Goal: Download file/media

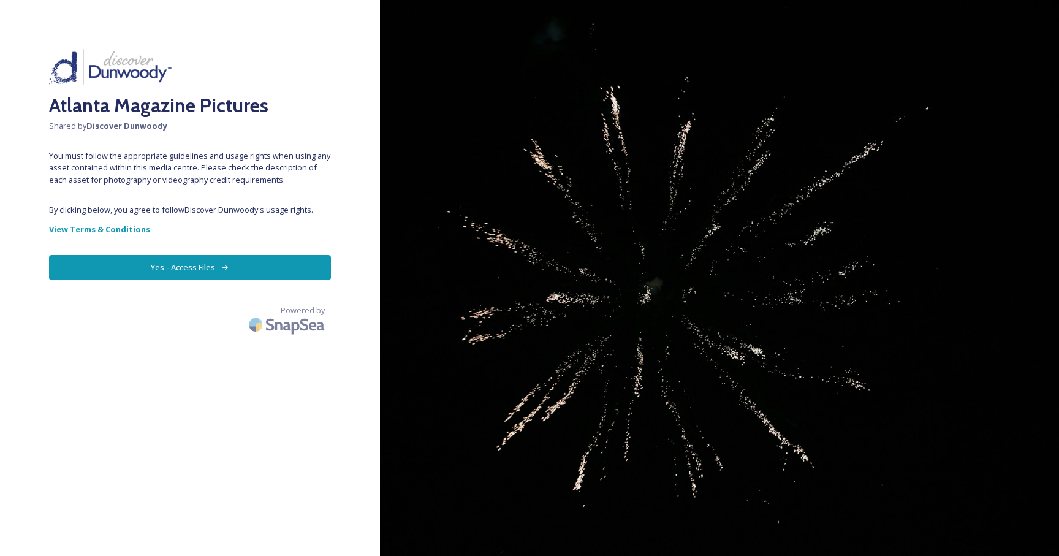
click at [210, 264] on button "Yes - Access Files" at bounding box center [190, 267] width 282 height 25
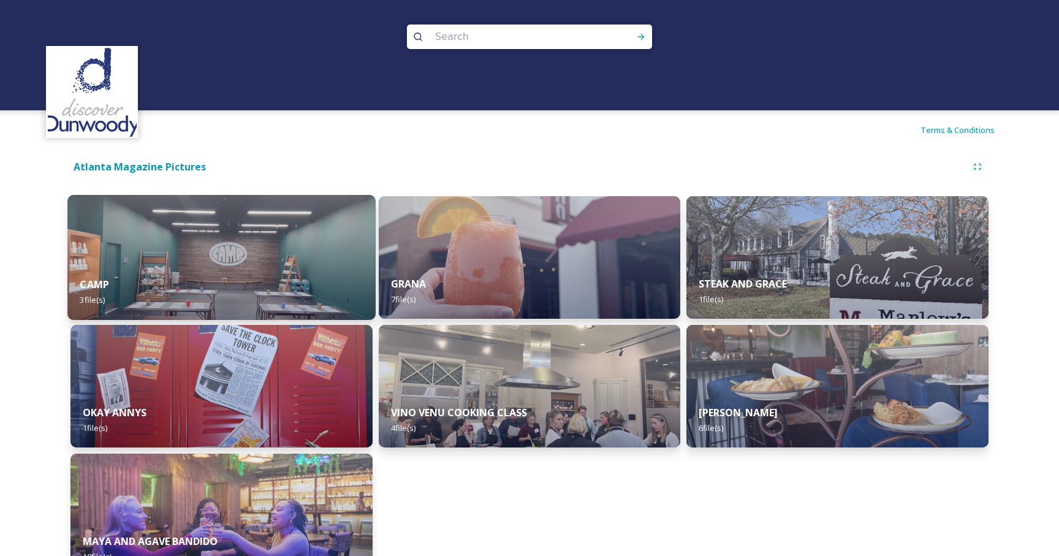
click at [262, 266] on div "CAMP 3 file(s)" at bounding box center [221, 292] width 308 height 56
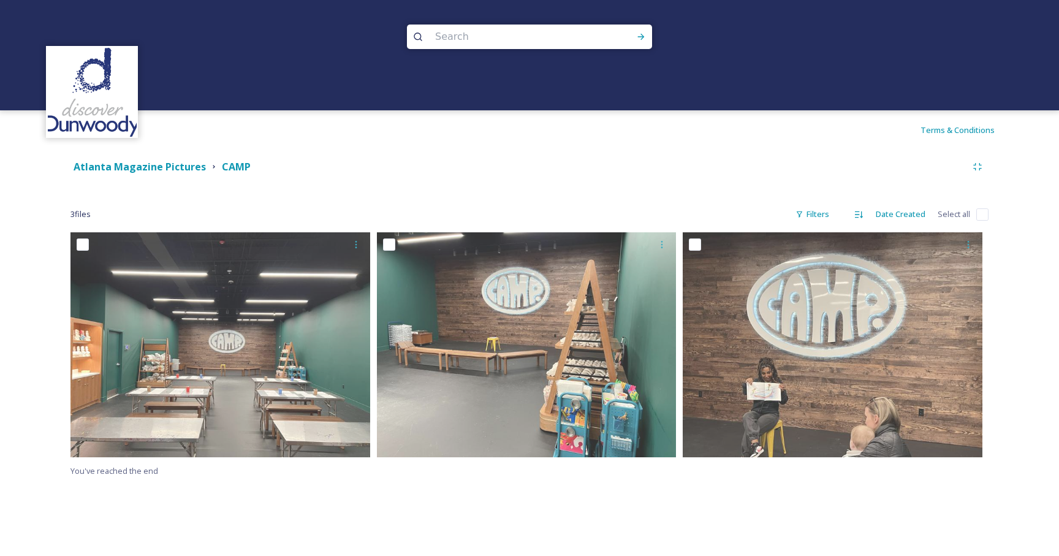
click at [984, 218] on input "checkbox" at bounding box center [982, 214] width 12 height 12
checkbox input "true"
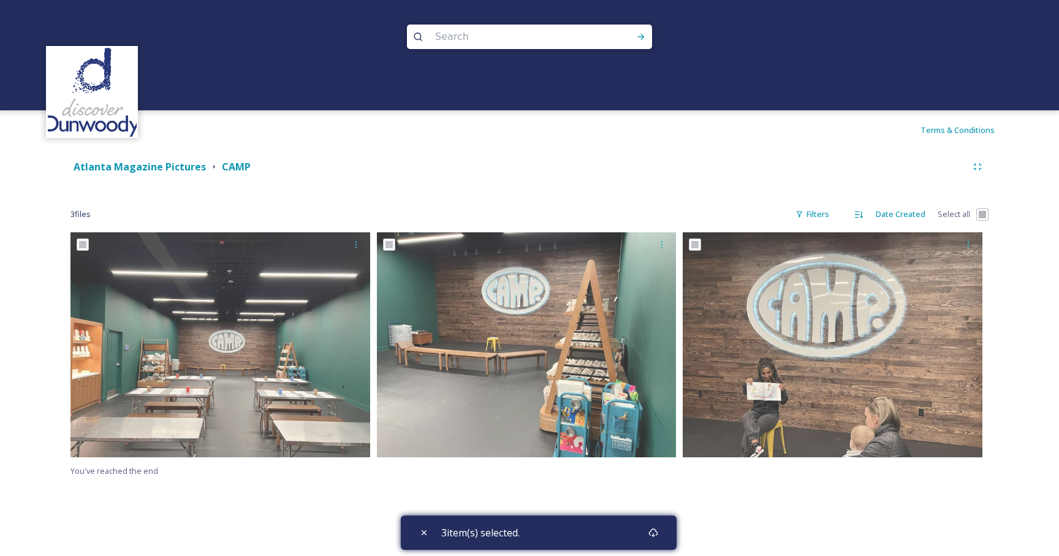
click at [974, 215] on div "3 file s Filters Date Created Select all" at bounding box center [529, 214] width 918 height 24
click at [981, 215] on input "checkbox" at bounding box center [982, 214] width 12 height 12
checkbox input "false"
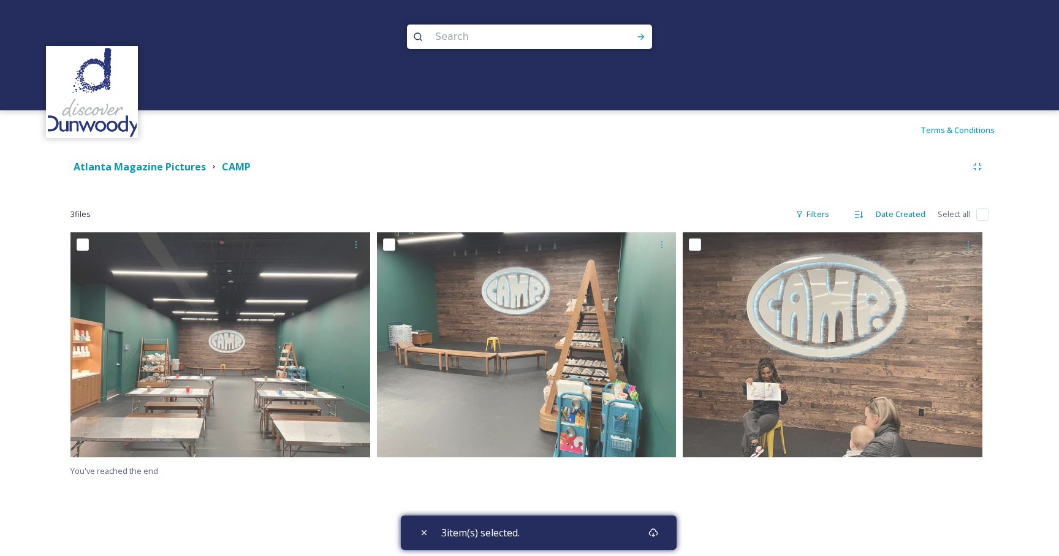
checkbox input "false"
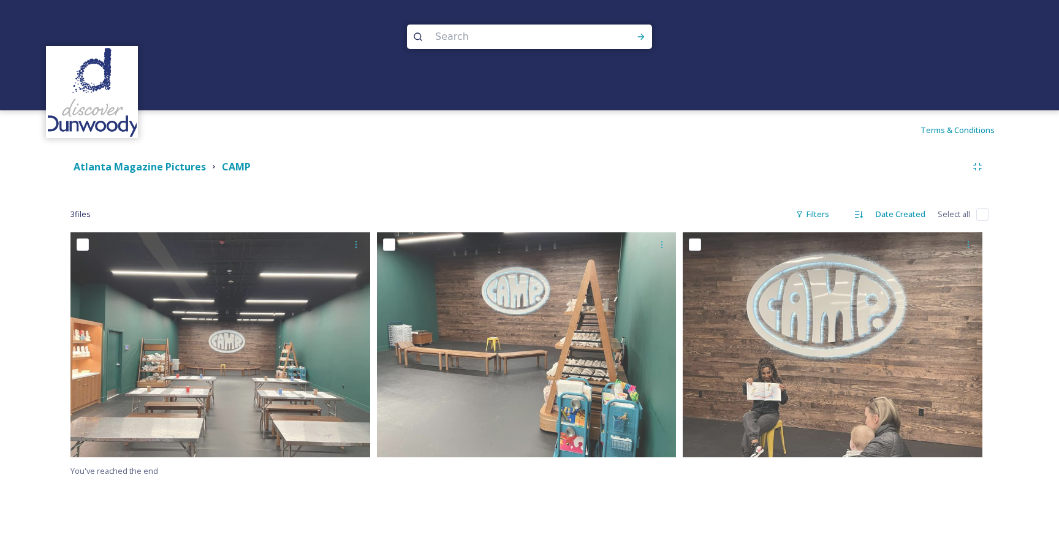
click at [981, 215] on input "checkbox" at bounding box center [982, 214] width 12 height 12
checkbox input "true"
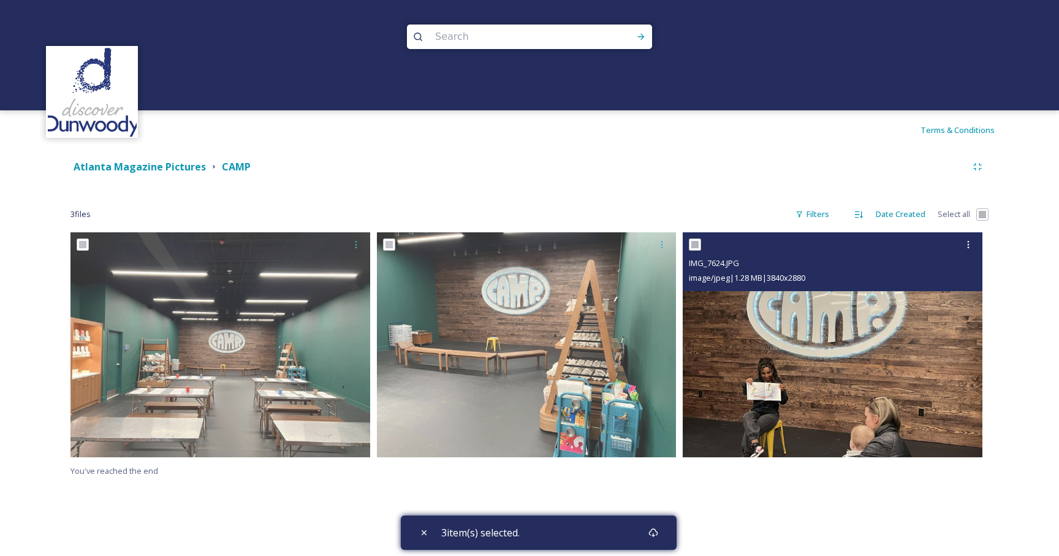
click at [852, 330] on img at bounding box center [833, 344] width 300 height 225
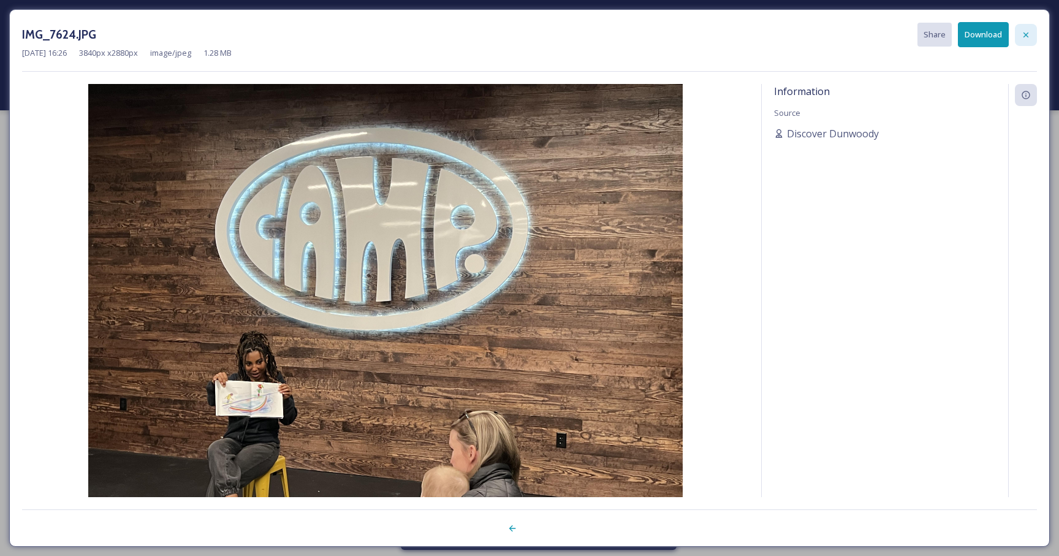
click at [1019, 29] on div at bounding box center [1026, 35] width 22 height 22
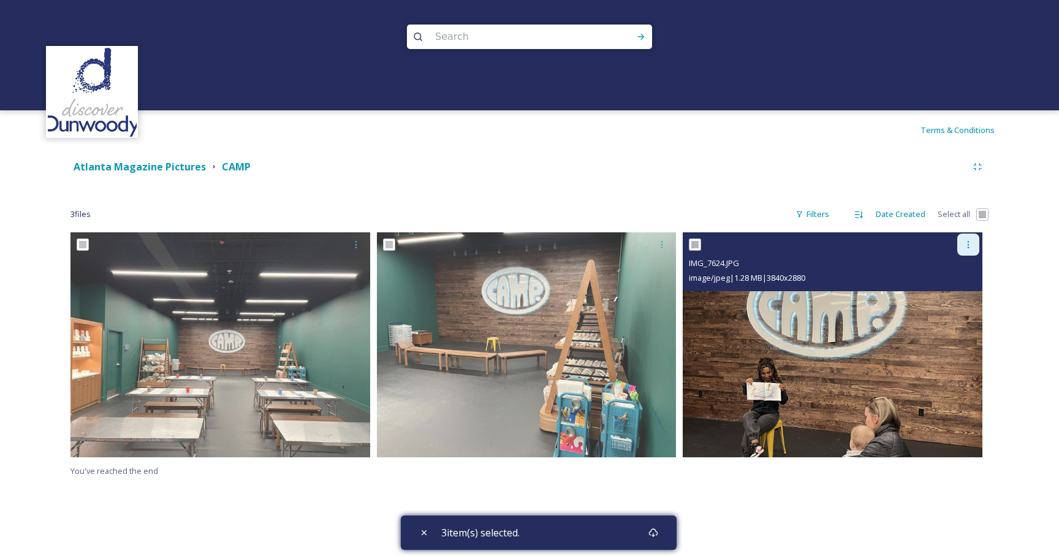
click at [968, 243] on icon at bounding box center [968, 245] width 10 height 10
click at [958, 300] on span "Download" at bounding box center [953, 295] width 37 height 12
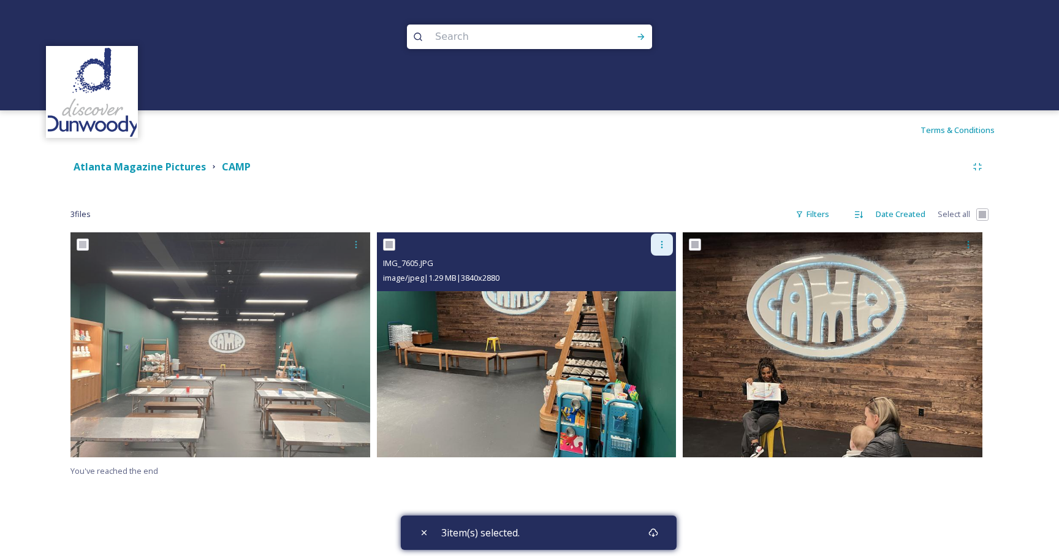
click at [659, 247] on icon at bounding box center [662, 245] width 10 height 10
click at [656, 294] on span "Download" at bounding box center [647, 295] width 37 height 12
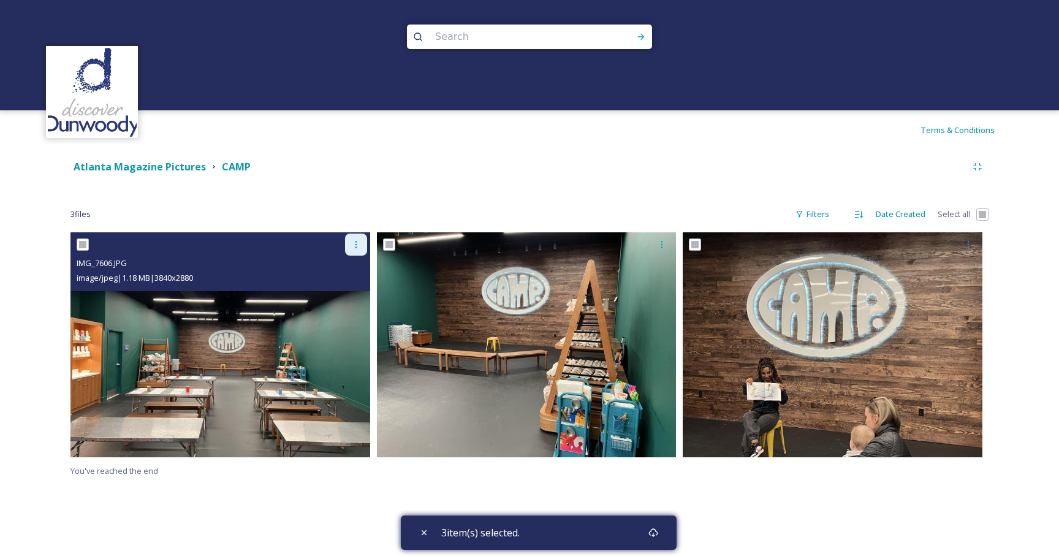
click at [351, 240] on icon at bounding box center [356, 245] width 10 height 10
click at [343, 295] on span "Download" at bounding box center [341, 295] width 37 height 12
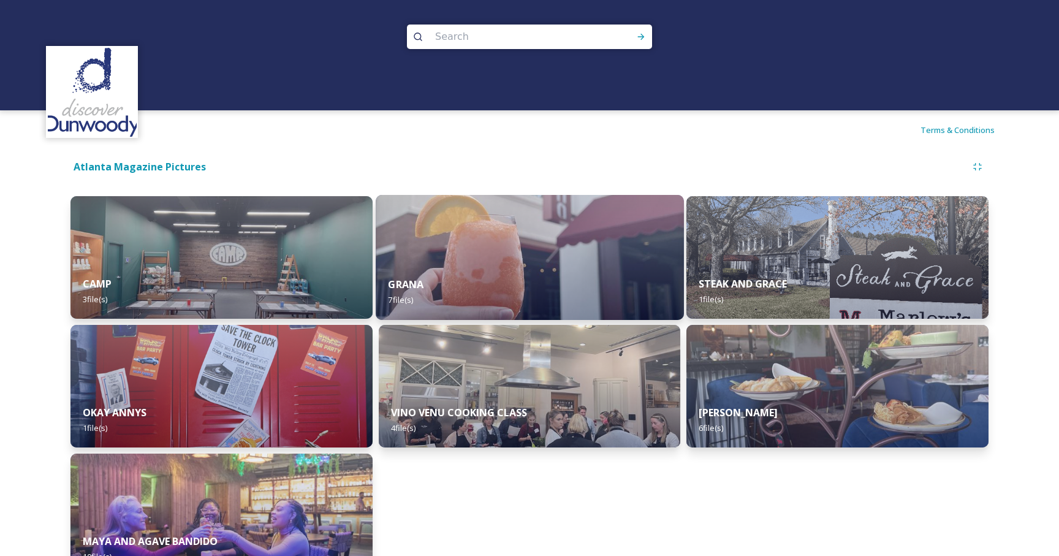
click at [526, 259] on img at bounding box center [530, 257] width 308 height 125
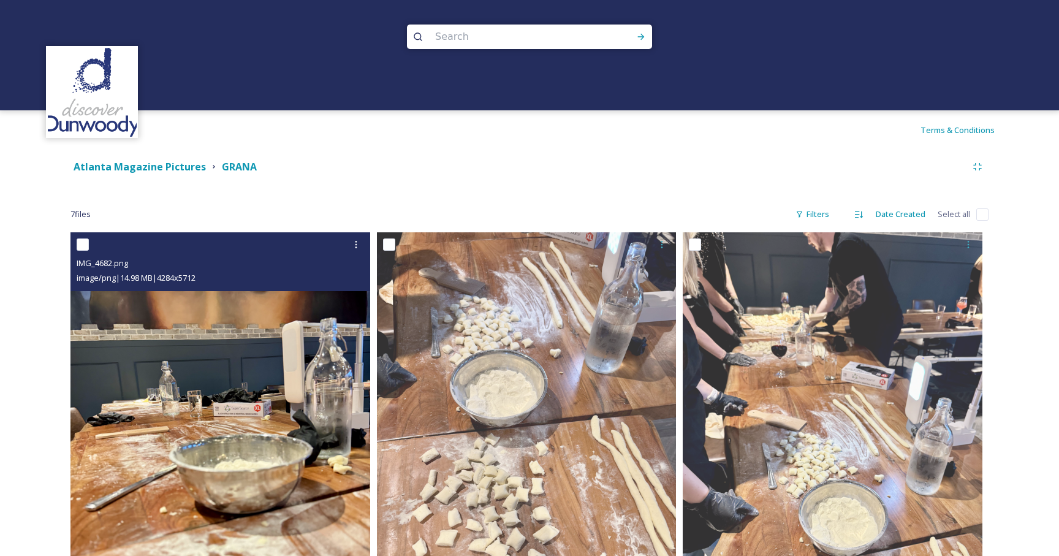
click at [82, 243] on input "checkbox" at bounding box center [83, 244] width 12 height 12
checkbox input "true"
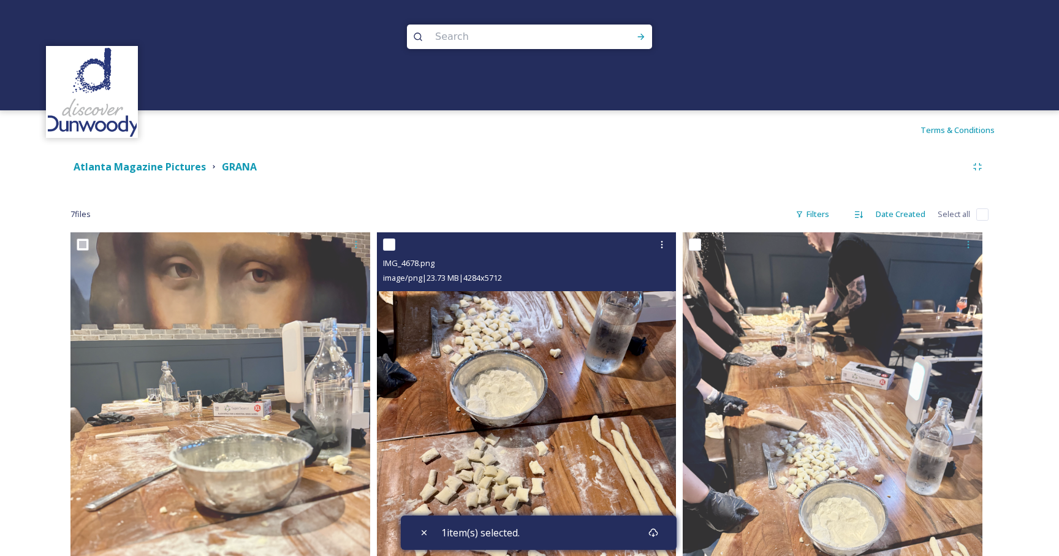
click at [390, 243] on input "checkbox" at bounding box center [389, 244] width 12 height 12
checkbox input "true"
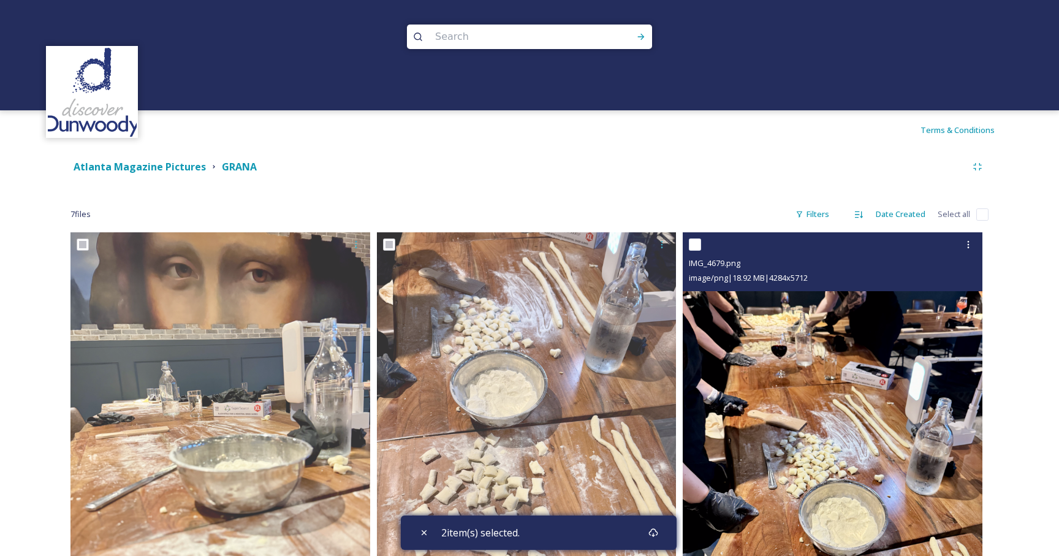
click at [697, 246] on input "checkbox" at bounding box center [695, 244] width 12 height 12
checkbox input "true"
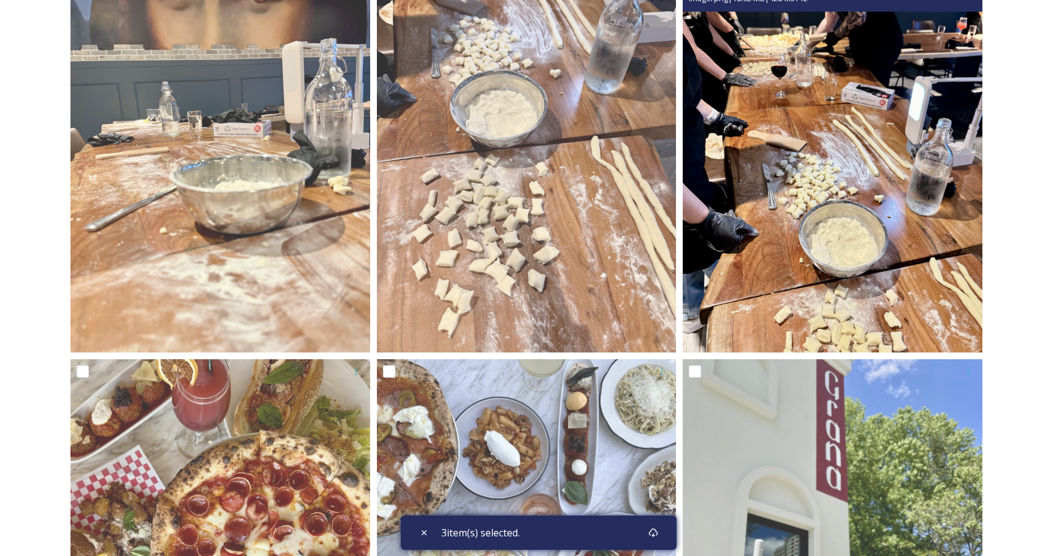
scroll to position [292, 0]
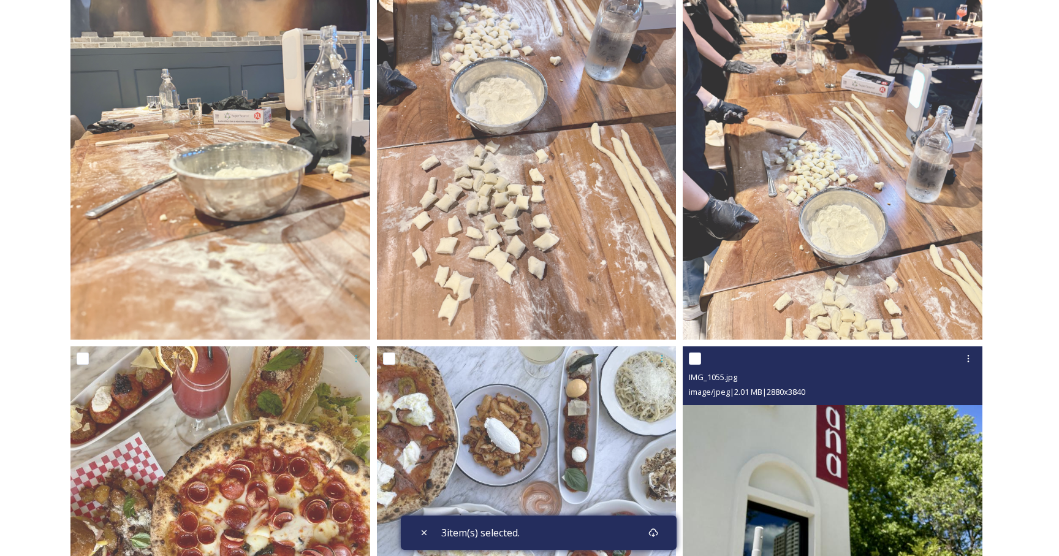
click at [700, 359] on input "checkbox" at bounding box center [695, 358] width 12 height 12
checkbox input "true"
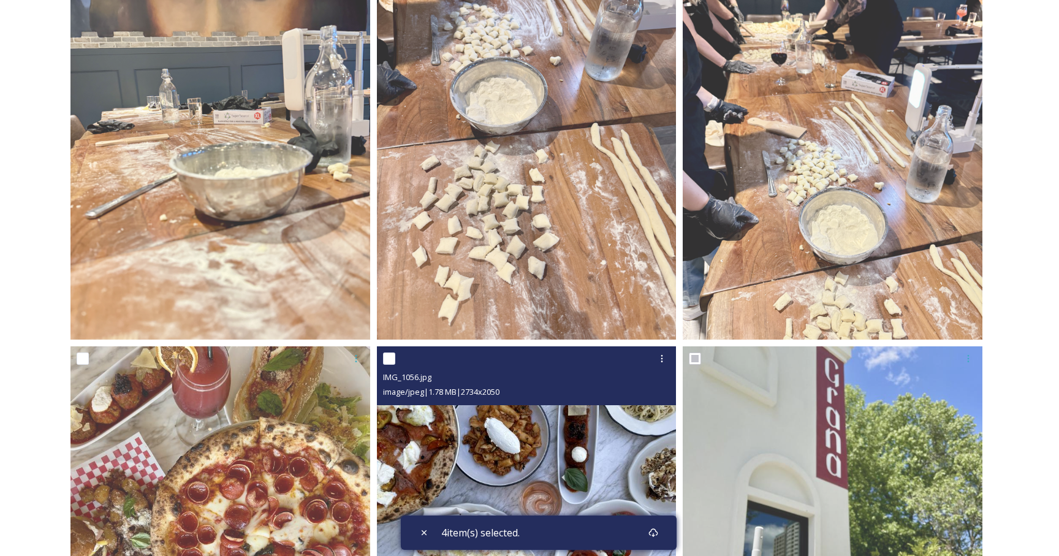
click at [389, 359] on input "checkbox" at bounding box center [389, 358] width 12 height 12
checkbox input "true"
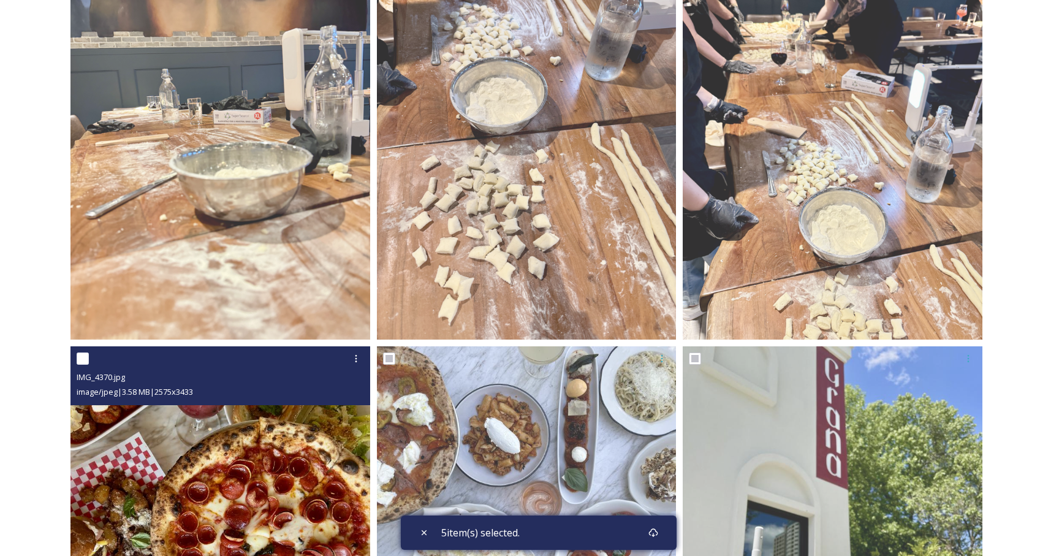
click at [75, 361] on div "IMG_4370.jpg image/jpeg | 3.58 MB | 2575 x 3433" at bounding box center [220, 375] width 300 height 59
click at [88, 359] on input "checkbox" at bounding box center [83, 358] width 12 height 12
checkbox input "true"
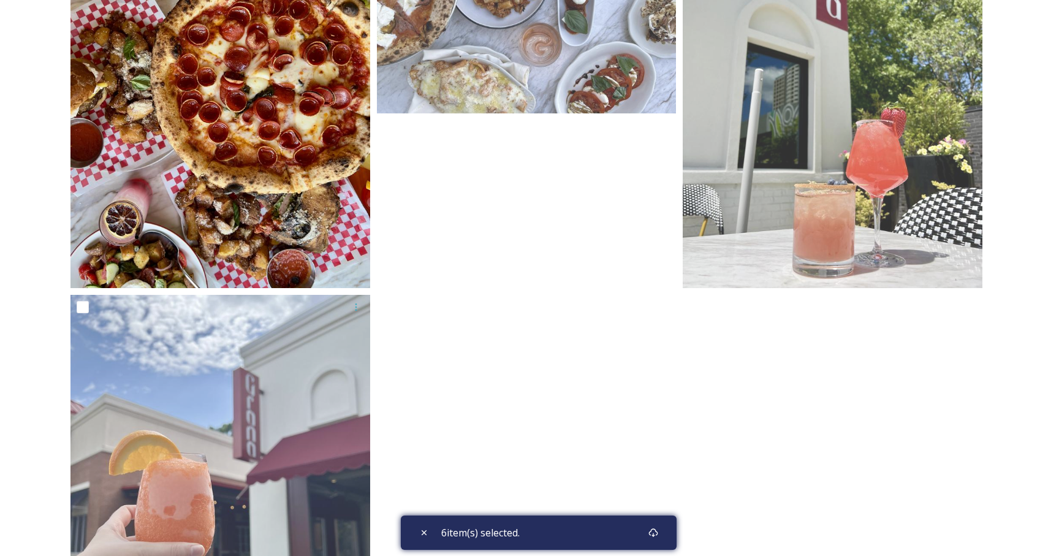
scroll to position [841, 0]
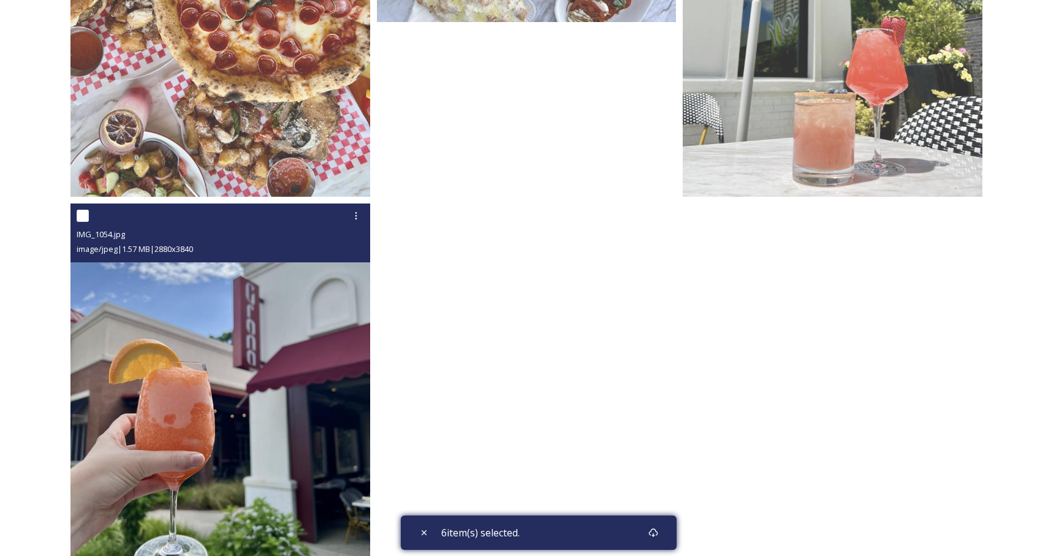
click at [86, 219] on input "checkbox" at bounding box center [83, 216] width 12 height 12
checkbox input "true"
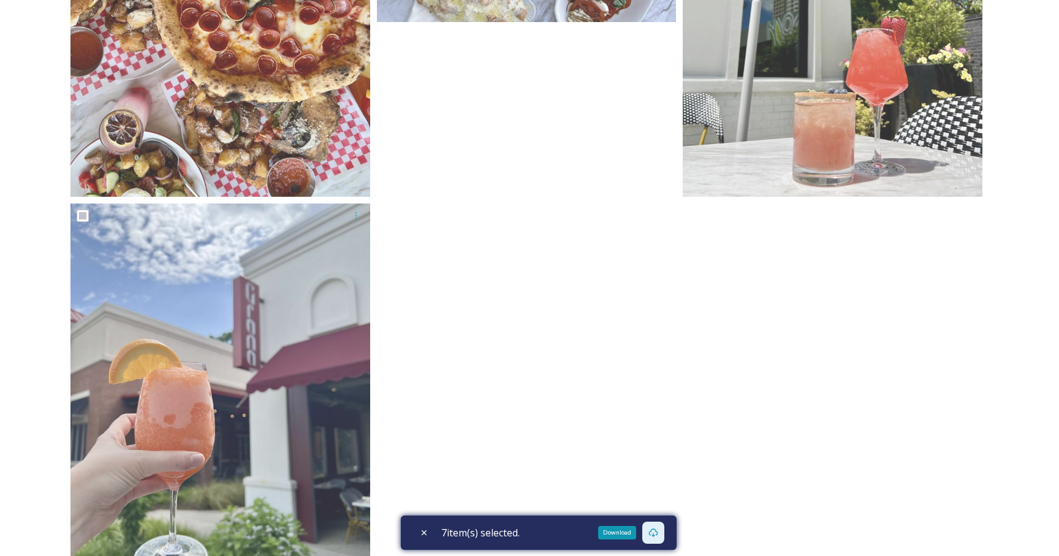
click at [654, 533] on icon at bounding box center [653, 533] width 10 height 10
click at [658, 533] on icon at bounding box center [653, 532] width 9 height 9
click at [663, 533] on div "Download" at bounding box center [653, 533] width 22 height 22
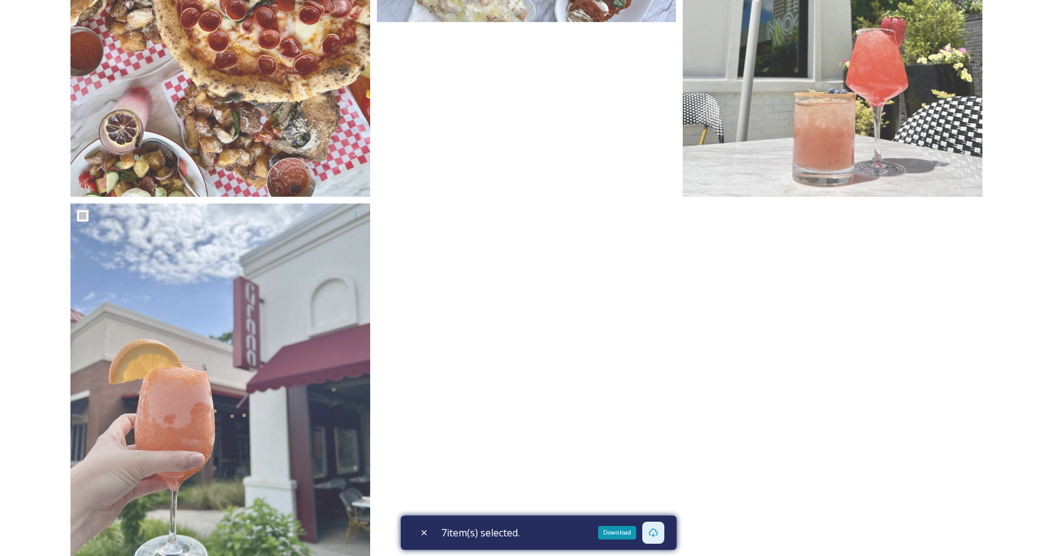
click at [663, 533] on div "Download" at bounding box center [653, 533] width 22 height 22
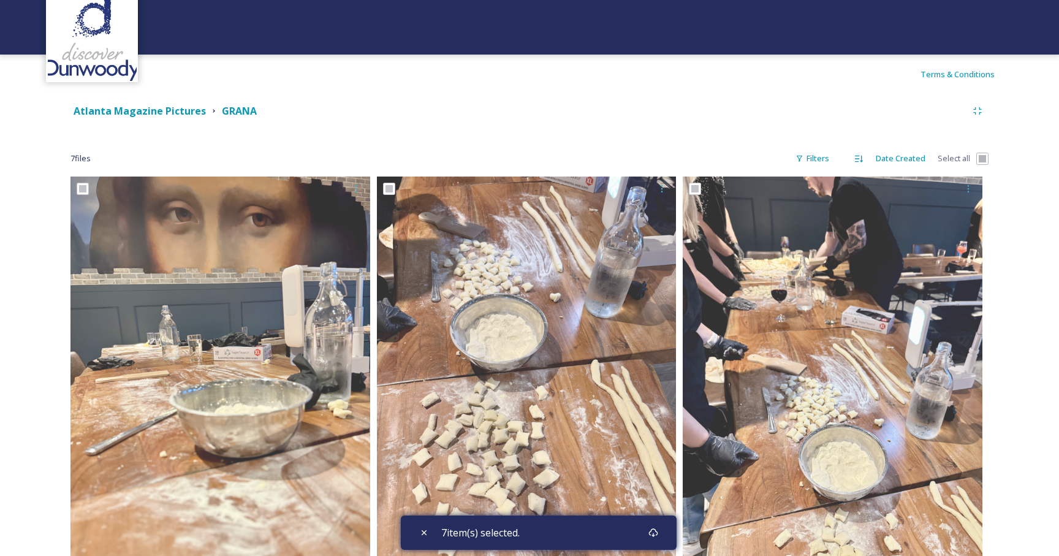
scroll to position [0, 0]
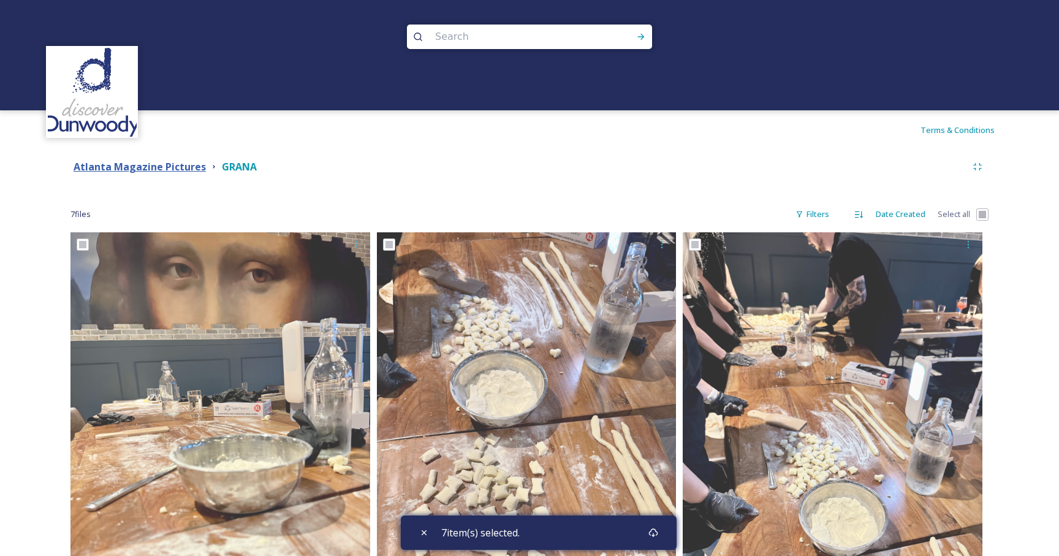
click at [178, 166] on strong "Atlanta Magazine Pictures" at bounding box center [140, 166] width 132 height 13
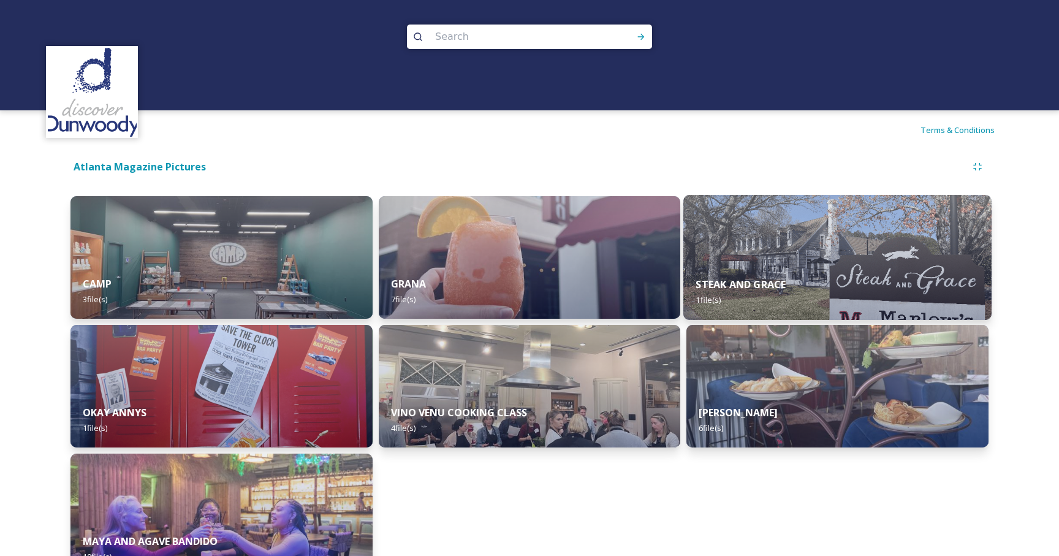
click at [730, 259] on img at bounding box center [837, 257] width 308 height 125
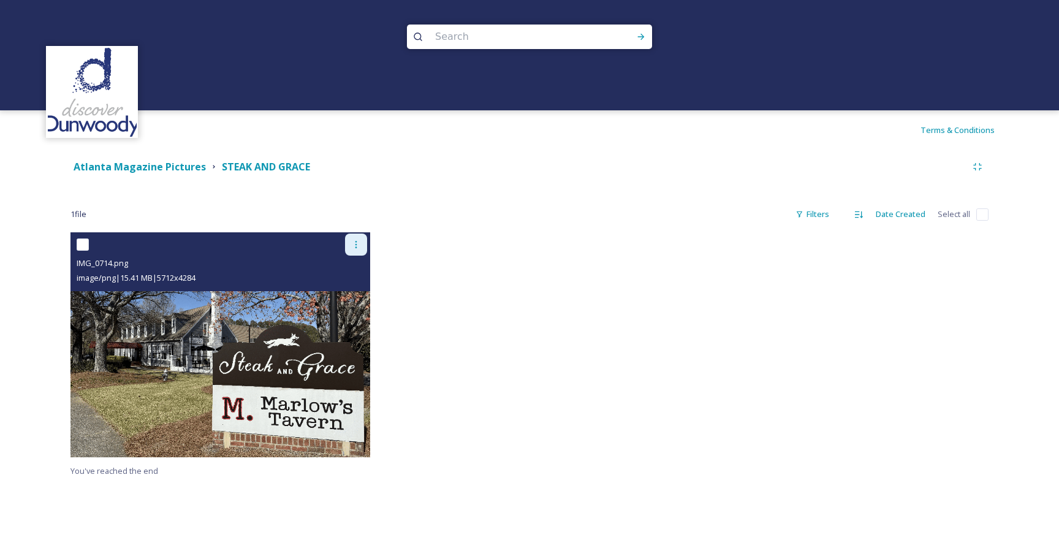
click at [350, 241] on div at bounding box center [356, 244] width 22 height 22
click at [344, 306] on div "Download" at bounding box center [342, 295] width 50 height 24
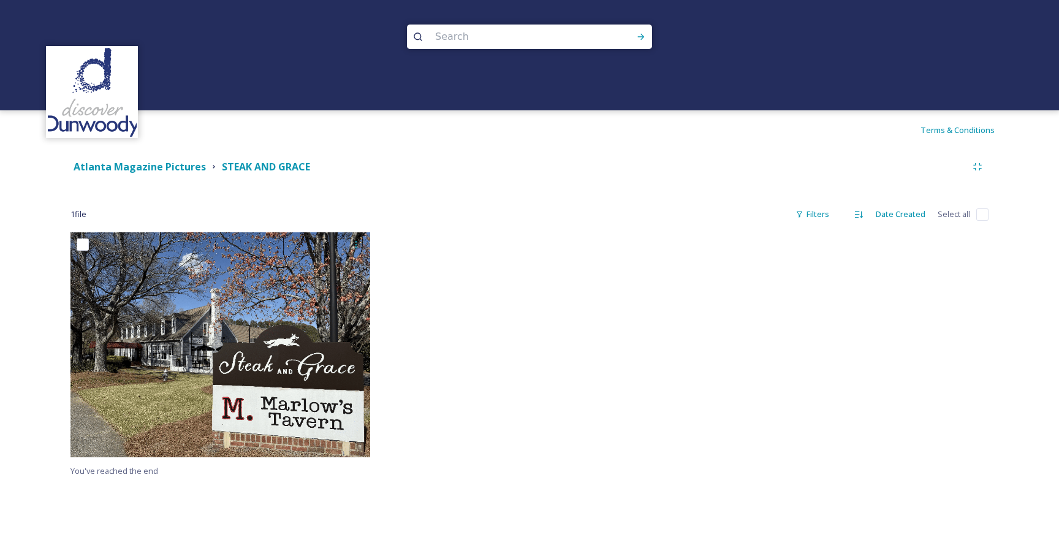
click at [146, 173] on div "Atlanta Magazine Pictures" at bounding box center [140, 166] width 132 height 15
click at [144, 169] on strong "Atlanta Magazine Pictures" at bounding box center [140, 166] width 132 height 13
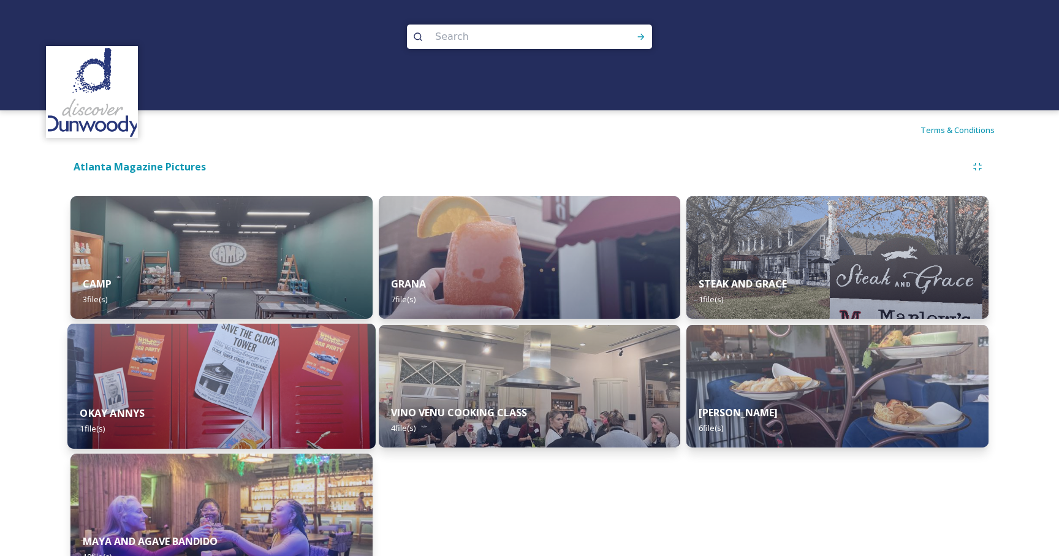
click at [273, 388] on img at bounding box center [221, 386] width 308 height 125
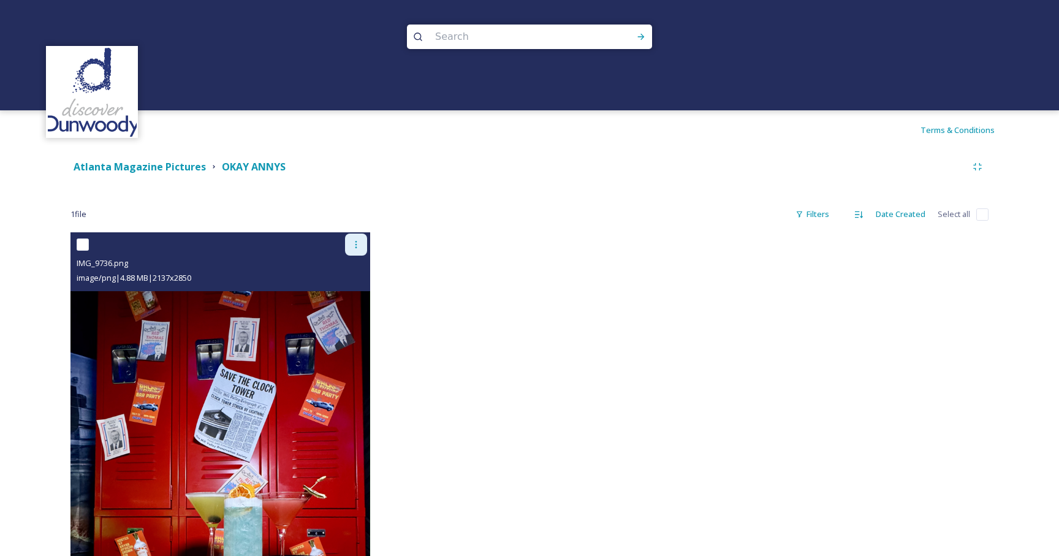
click at [362, 244] on div at bounding box center [356, 244] width 22 height 22
click at [355, 290] on span "Download" at bounding box center [341, 295] width 37 height 12
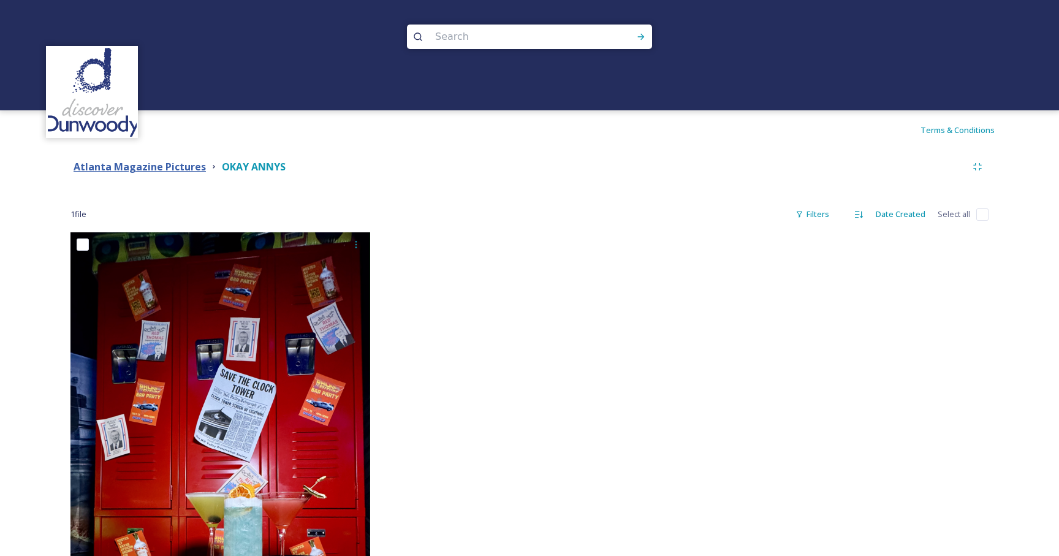
click at [159, 165] on strong "Atlanta Magazine Pictures" at bounding box center [140, 166] width 132 height 13
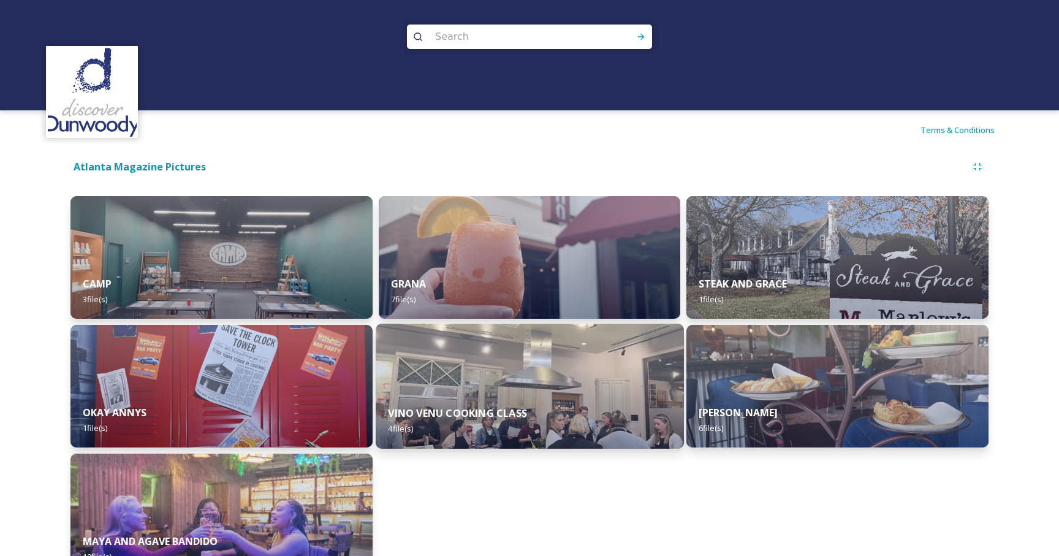
click at [501, 368] on img at bounding box center [530, 386] width 308 height 125
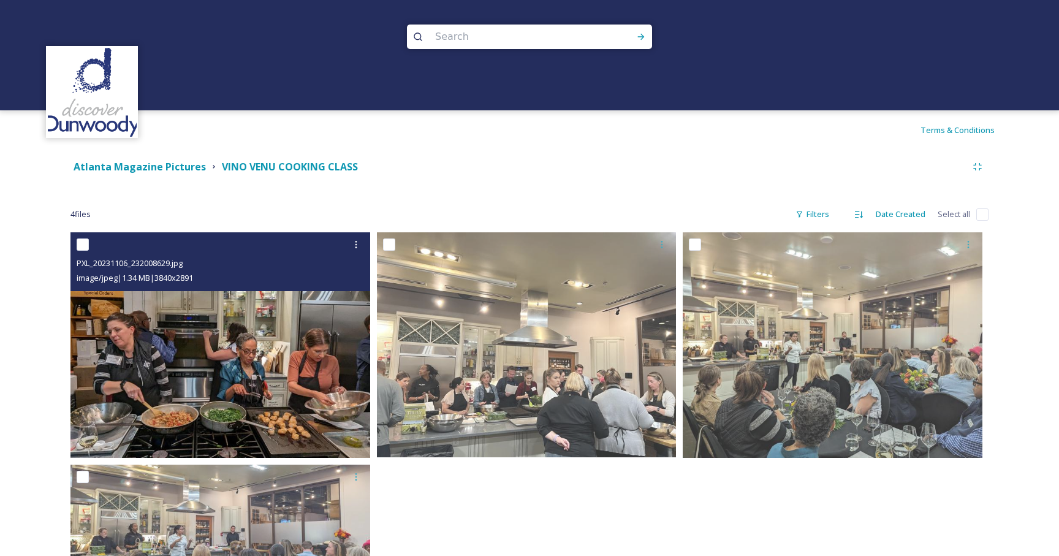
click at [86, 240] on input "checkbox" at bounding box center [83, 244] width 12 height 12
checkbox input "true"
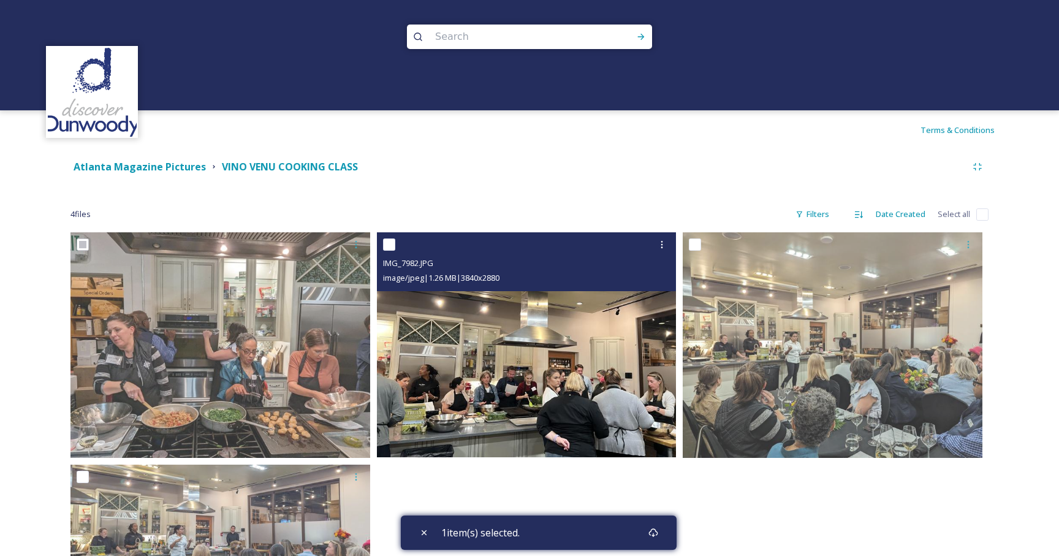
click at [386, 245] on input "checkbox" at bounding box center [389, 244] width 12 height 12
checkbox input "true"
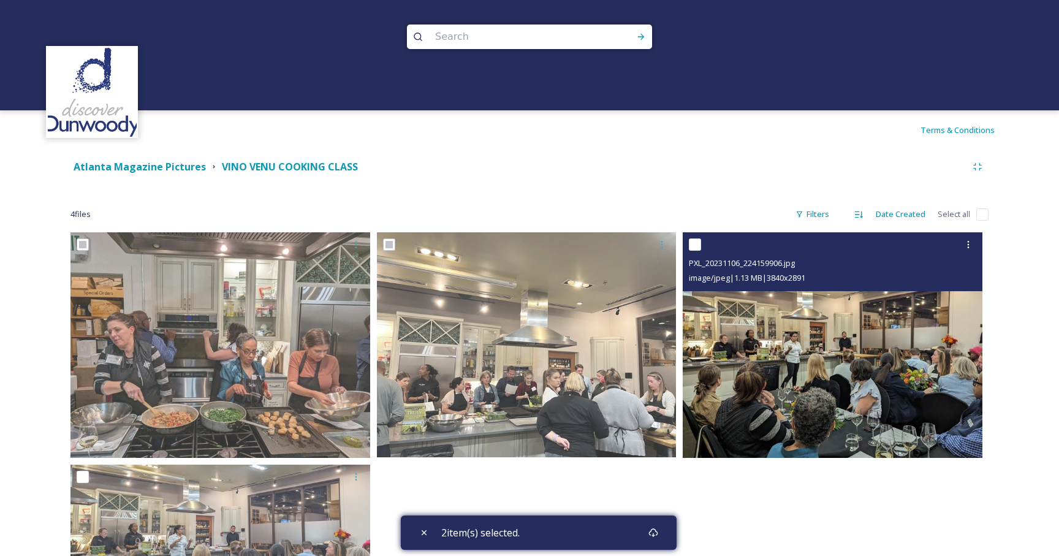
click at [692, 249] on input "checkbox" at bounding box center [695, 244] width 12 height 12
checkbox input "true"
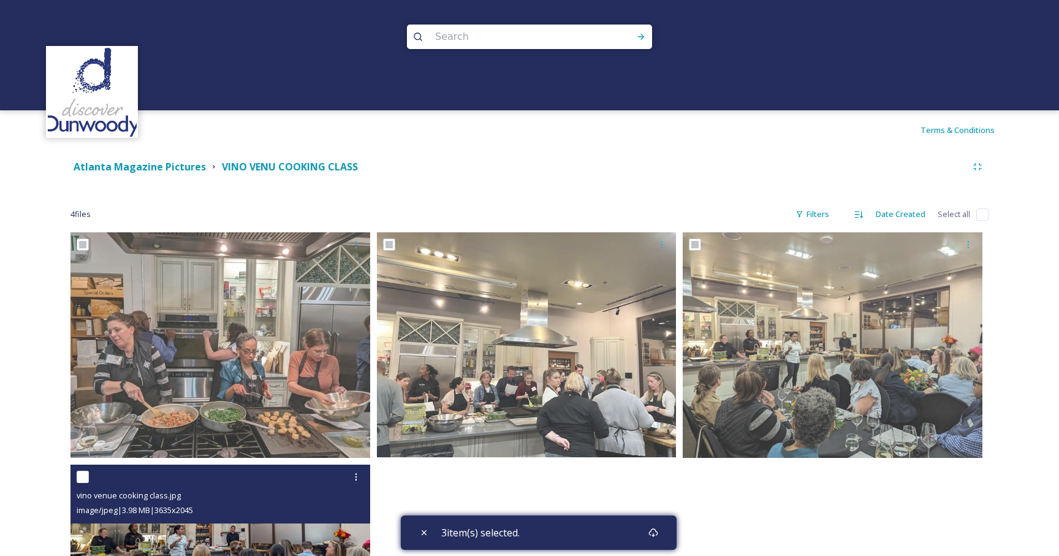
click at [84, 482] on input "checkbox" at bounding box center [83, 477] width 12 height 12
checkbox input "true"
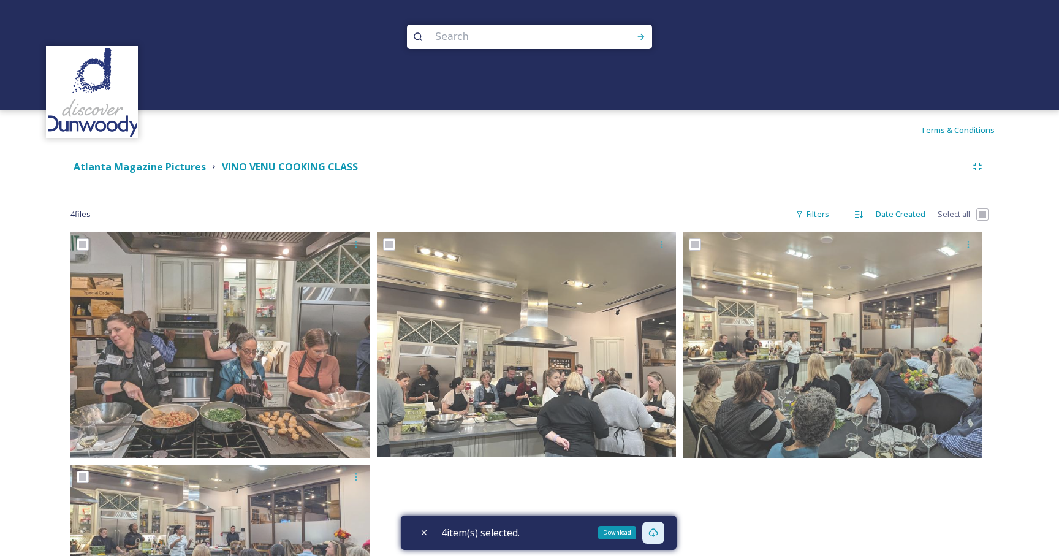
click at [658, 536] on icon at bounding box center [653, 533] width 10 height 10
click at [169, 173] on div "Atlanta Magazine Pictures" at bounding box center [140, 166] width 132 height 15
click at [164, 167] on strong "Atlanta Magazine Pictures" at bounding box center [140, 166] width 132 height 13
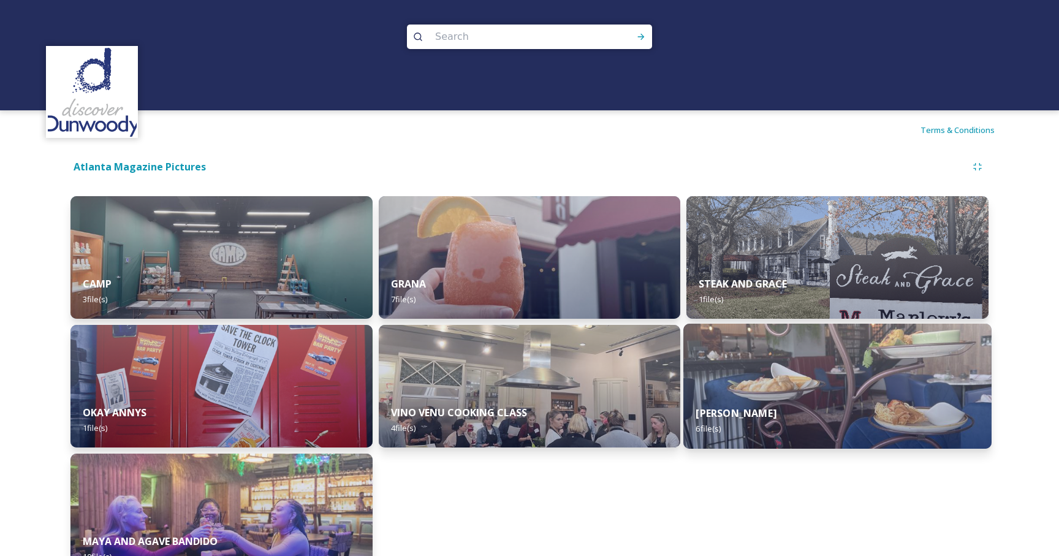
click at [749, 400] on div "YAO 6 file(s)" at bounding box center [837, 421] width 308 height 56
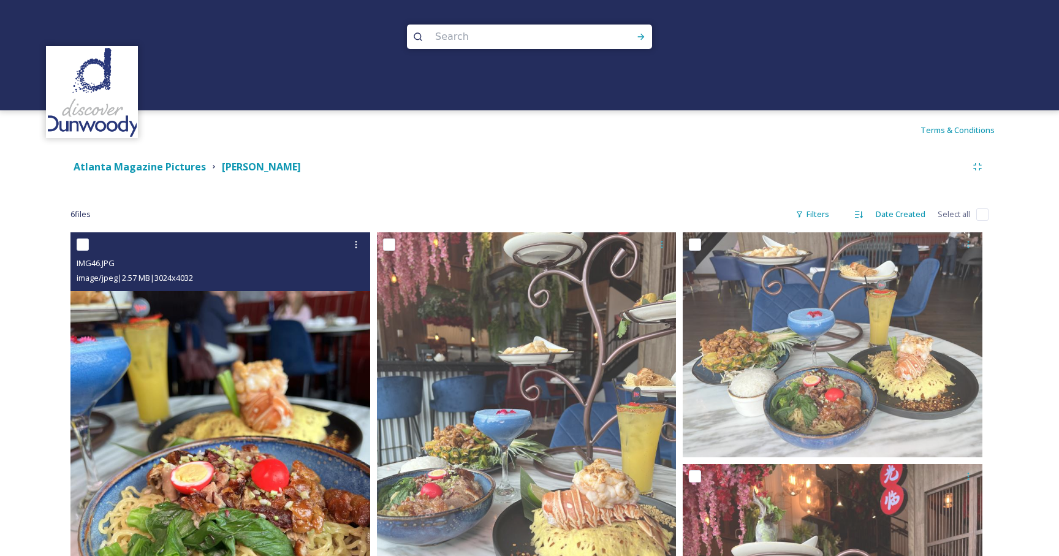
click at [80, 247] on input "checkbox" at bounding box center [83, 244] width 12 height 12
checkbox input "true"
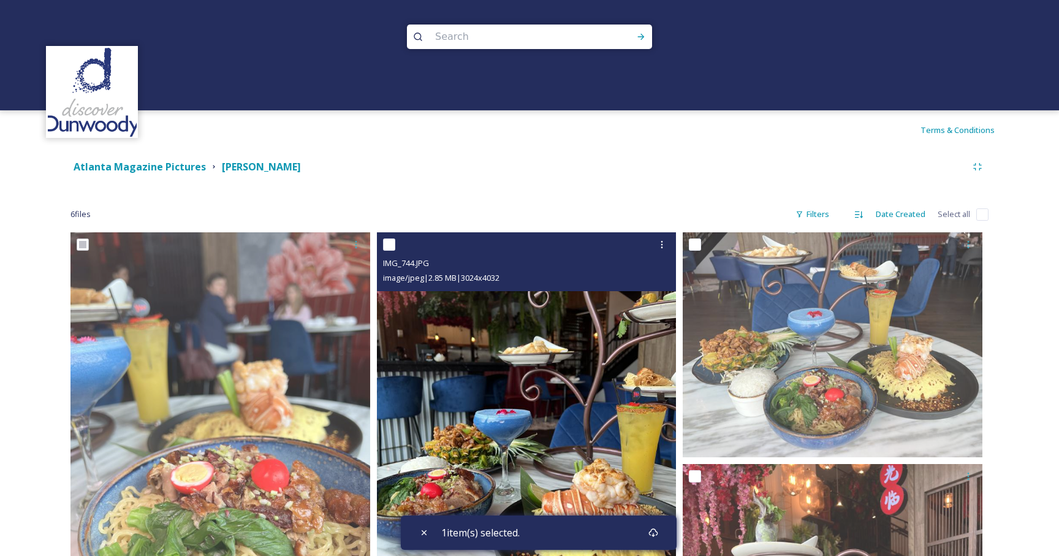
click at [388, 244] on input "checkbox" at bounding box center [389, 244] width 12 height 12
checkbox input "true"
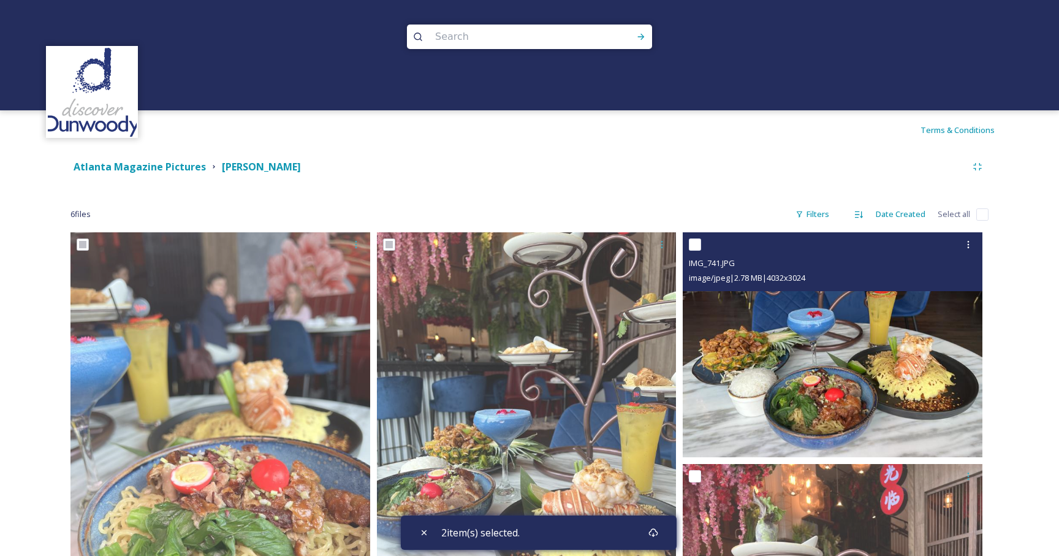
click at [700, 248] on input "checkbox" at bounding box center [695, 244] width 12 height 12
checkbox input "true"
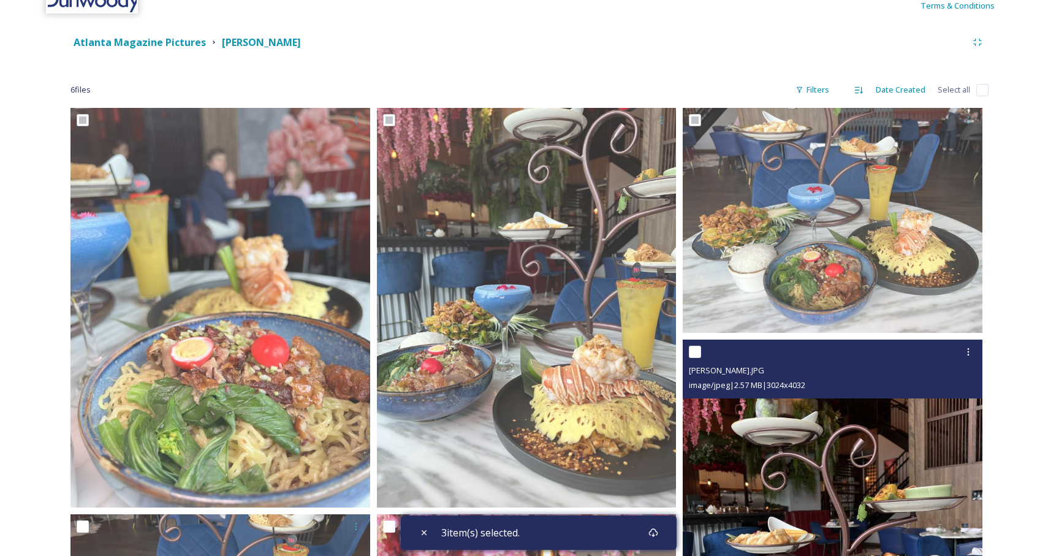
click at [694, 355] on input "checkbox" at bounding box center [695, 352] width 12 height 12
checkbox input "true"
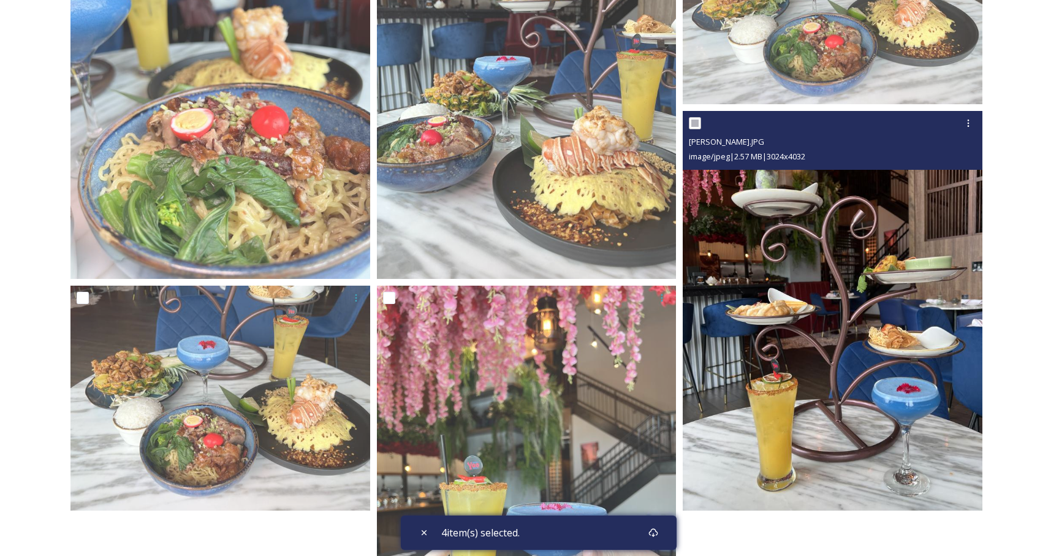
scroll to position [373, 0]
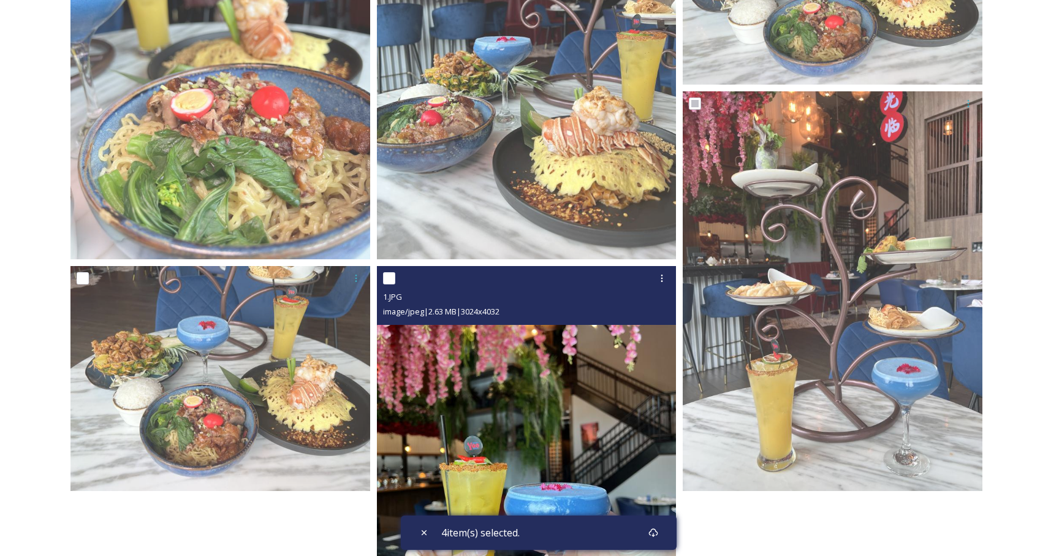
click at [389, 283] on input "checkbox" at bounding box center [389, 278] width 12 height 12
checkbox input "true"
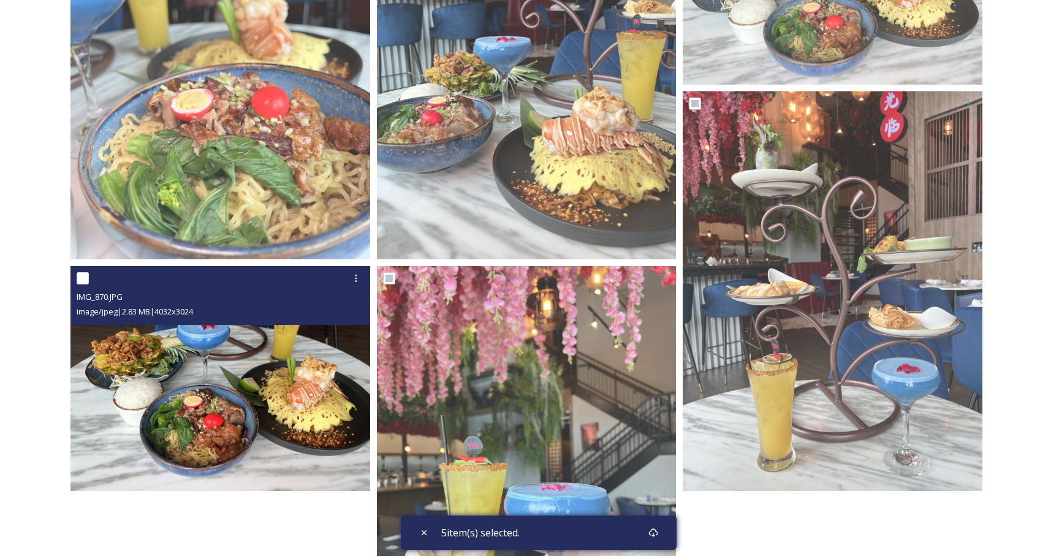
click at [83, 276] on input "checkbox" at bounding box center [83, 278] width 12 height 12
checkbox input "true"
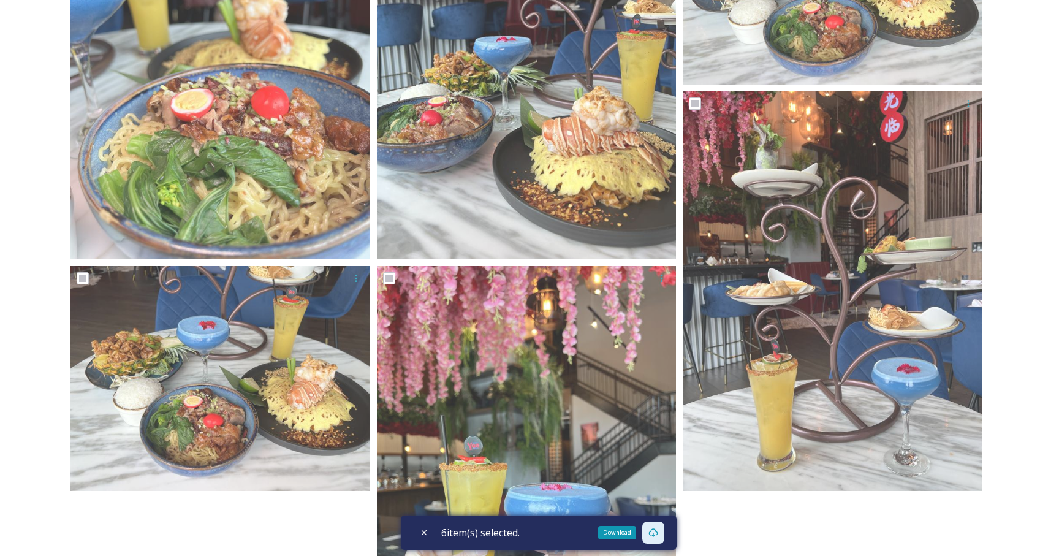
click at [656, 536] on icon at bounding box center [653, 532] width 9 height 9
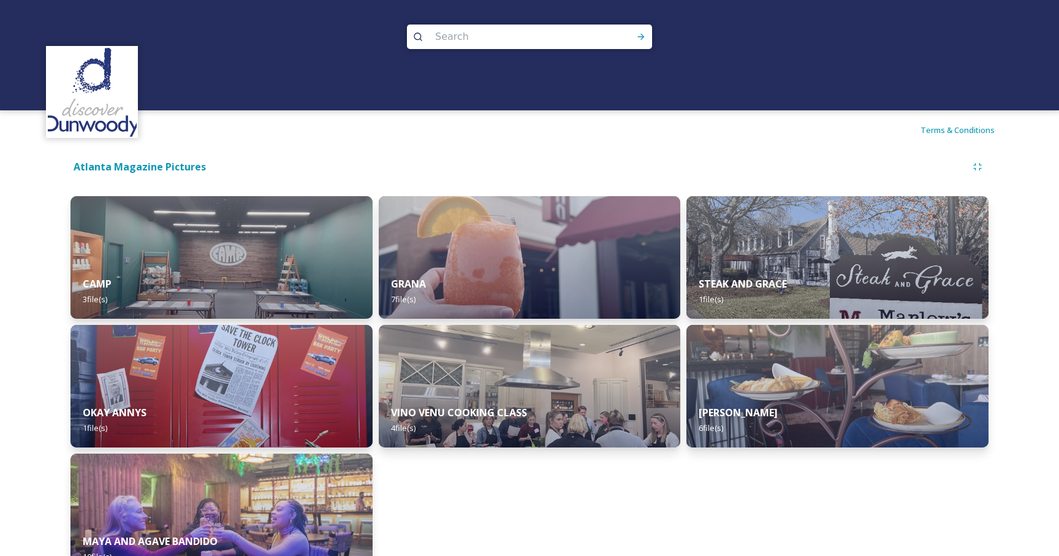
scroll to position [32, 0]
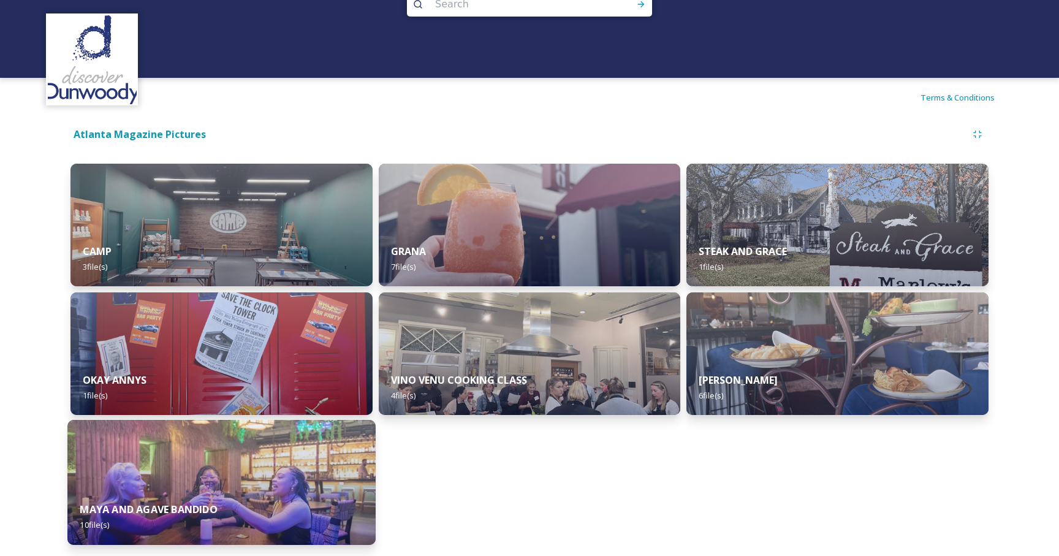
click at [231, 469] on img at bounding box center [221, 482] width 308 height 125
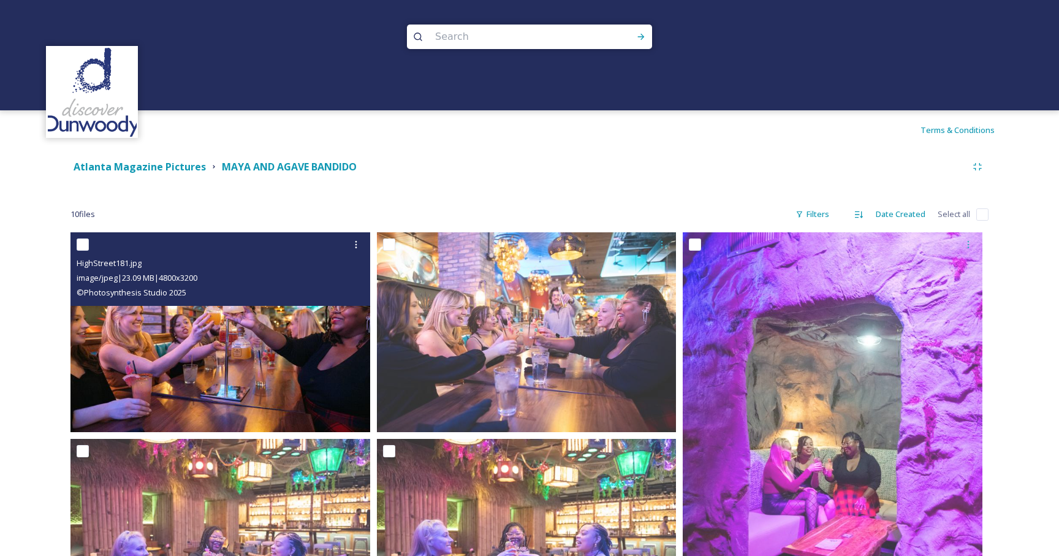
click at [81, 245] on input "checkbox" at bounding box center [83, 244] width 12 height 12
checkbox input "true"
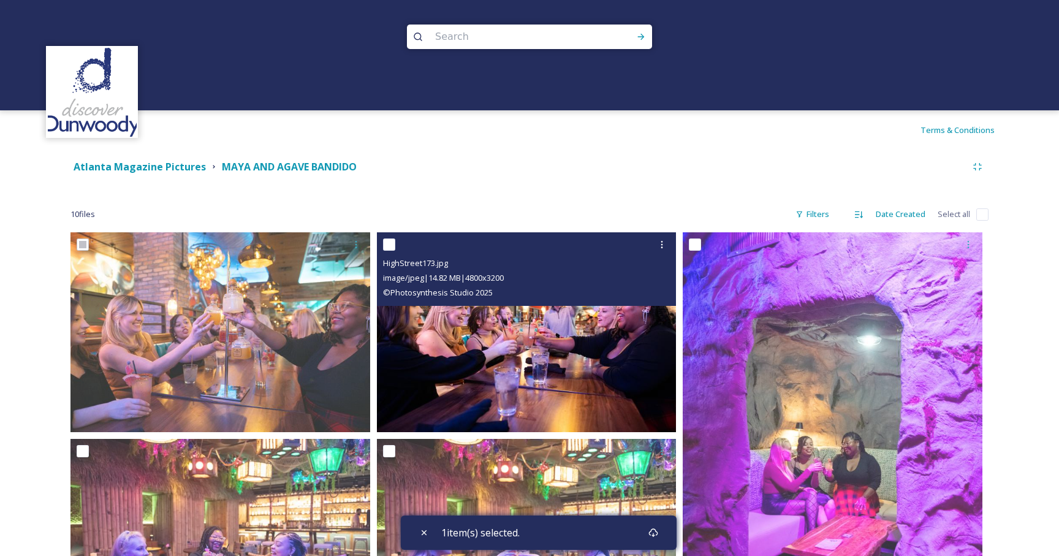
click at [381, 241] on div "HighStreet173.jpg image/jpeg | 14.82 MB | 4800 x 3200 © Photosynthesis Studio 2…" at bounding box center [527, 269] width 300 height 74
click at [388, 243] on input "checkbox" at bounding box center [389, 244] width 12 height 12
checkbox input "true"
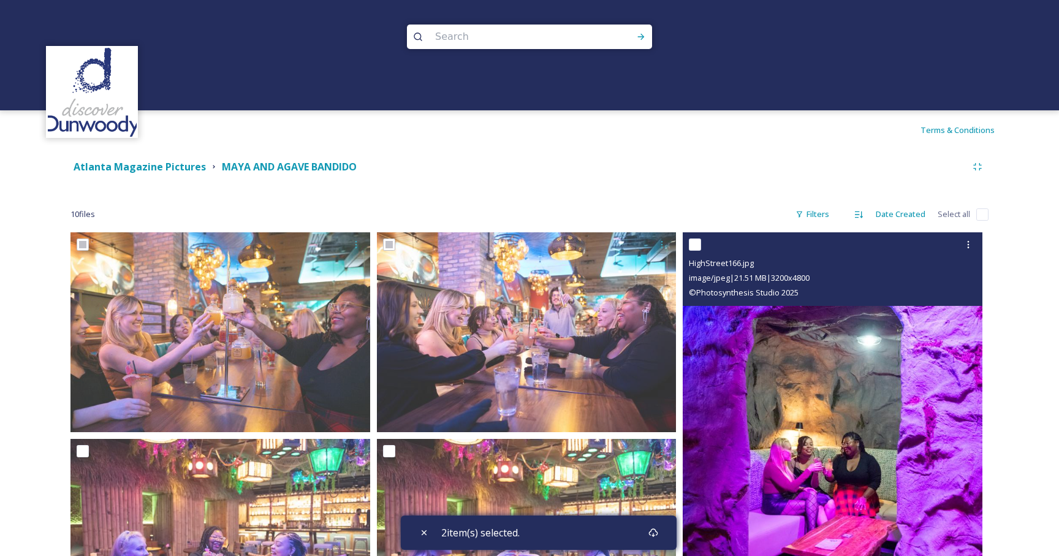
click at [702, 242] on div at bounding box center [834, 244] width 290 height 22
click at [694, 245] on input "checkbox" at bounding box center [695, 244] width 12 height 12
checkbox input "true"
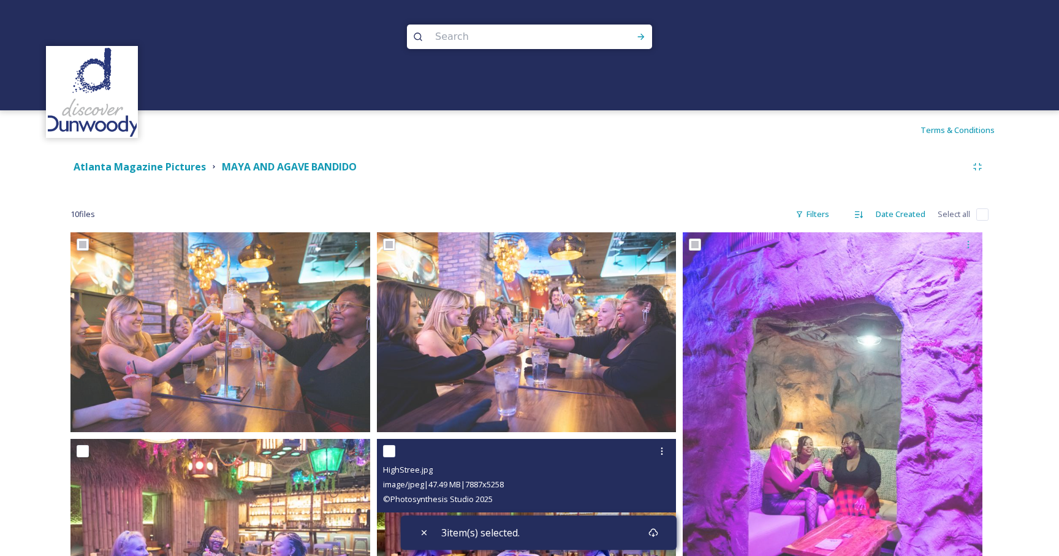
click at [389, 456] on input "checkbox" at bounding box center [389, 451] width 12 height 12
checkbox input "true"
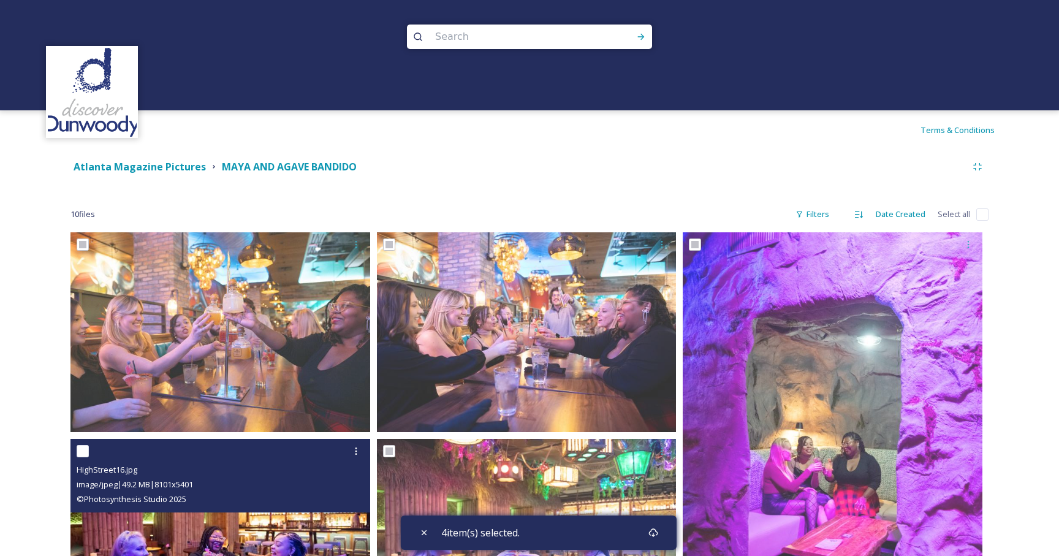
click at [86, 449] on input "checkbox" at bounding box center [83, 451] width 12 height 12
checkbox input "true"
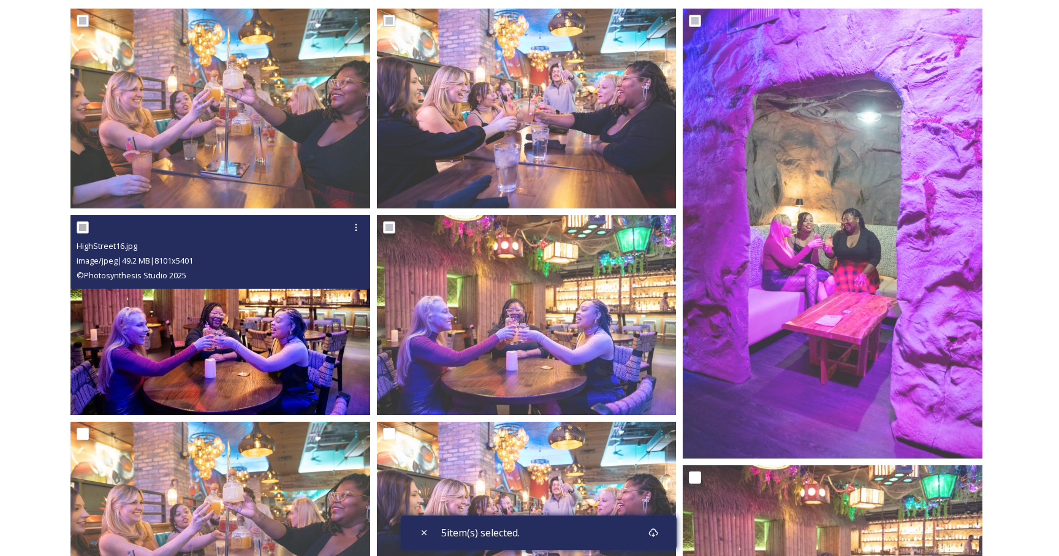
scroll to position [237, 0]
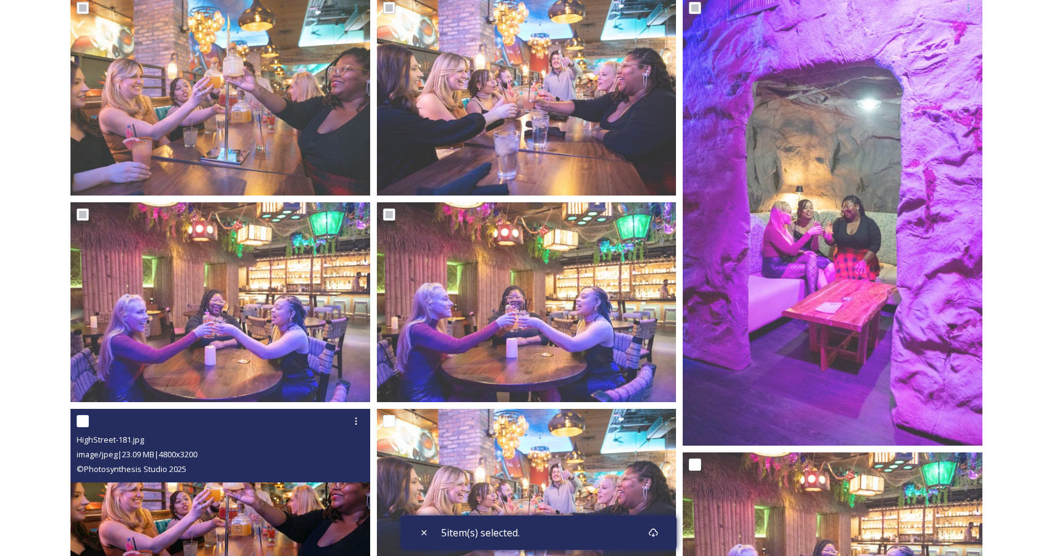
click at [86, 423] on input "checkbox" at bounding box center [83, 421] width 12 height 12
checkbox input "true"
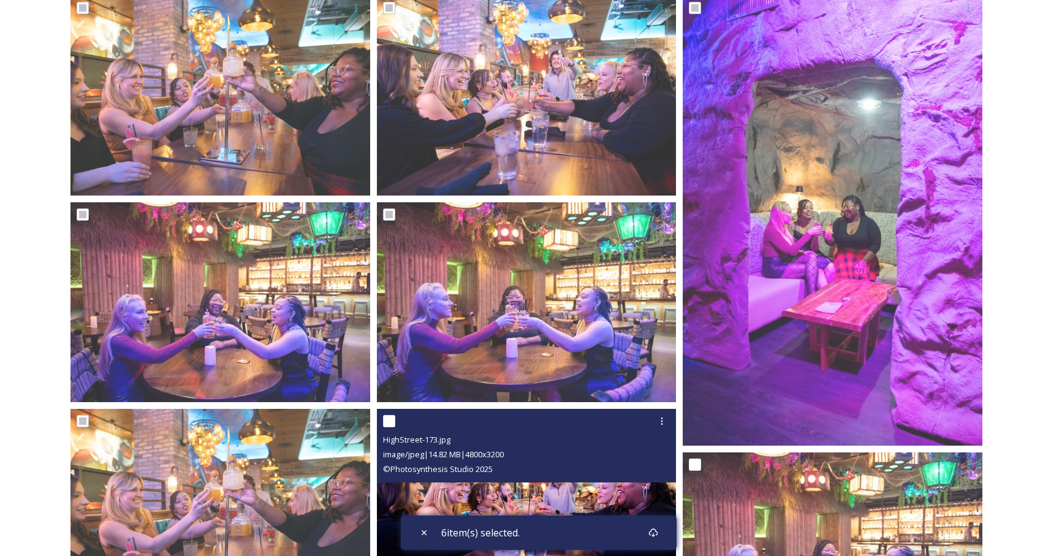
click at [390, 420] on input "checkbox" at bounding box center [389, 421] width 12 height 12
checkbox input "true"
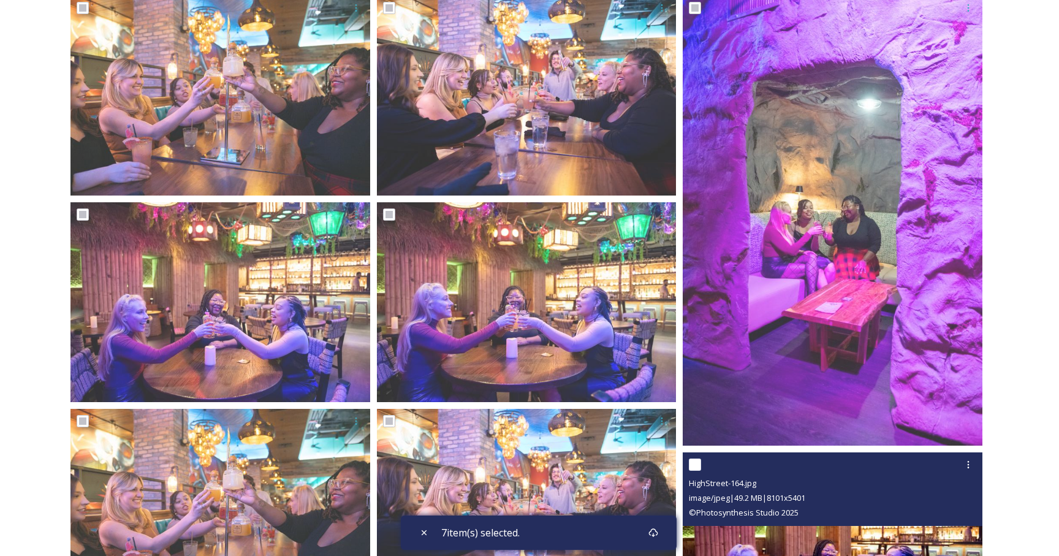
click at [697, 468] on input "checkbox" at bounding box center [695, 464] width 12 height 12
checkbox input "true"
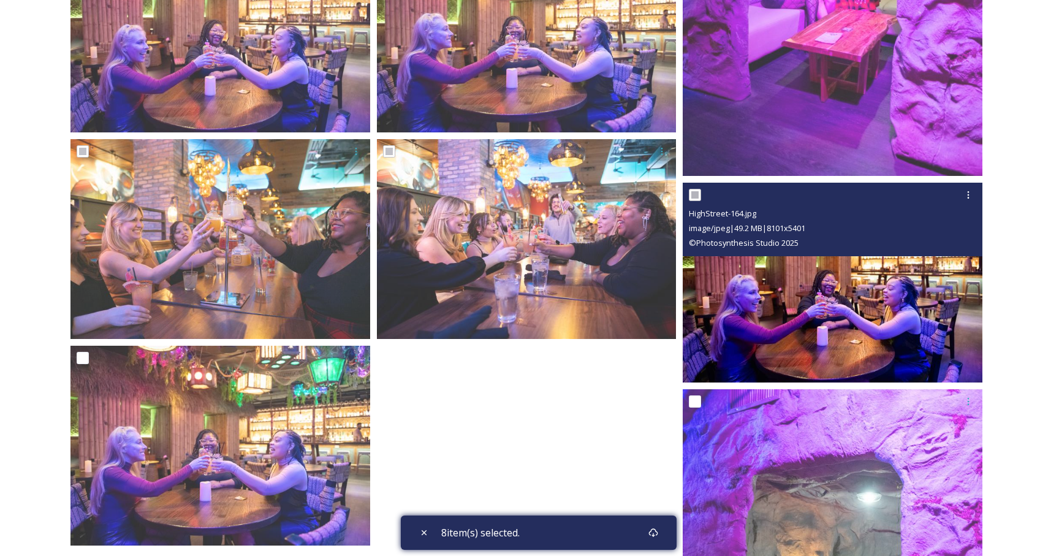
scroll to position [525, 0]
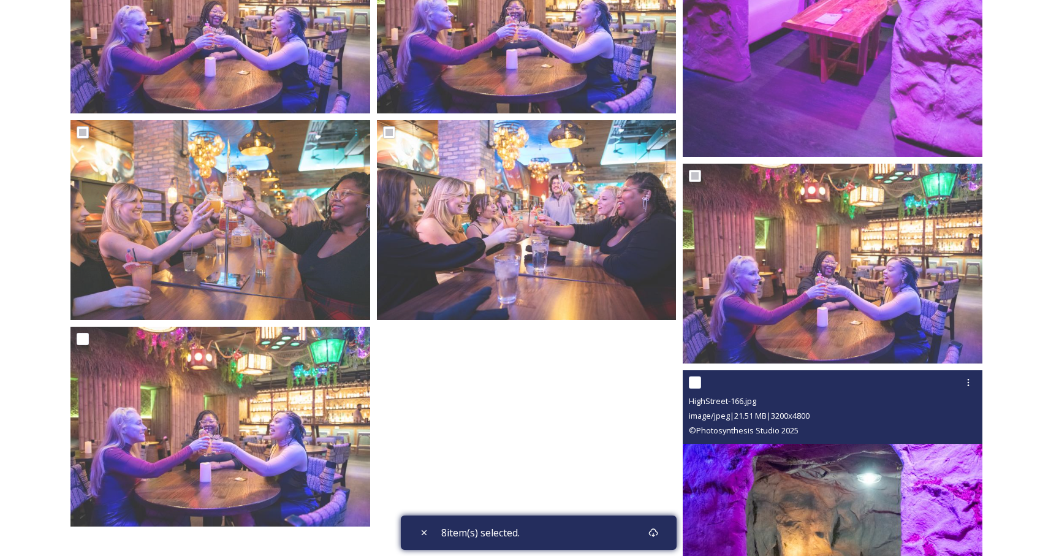
click at [696, 382] on input "checkbox" at bounding box center [695, 382] width 12 height 12
checkbox input "true"
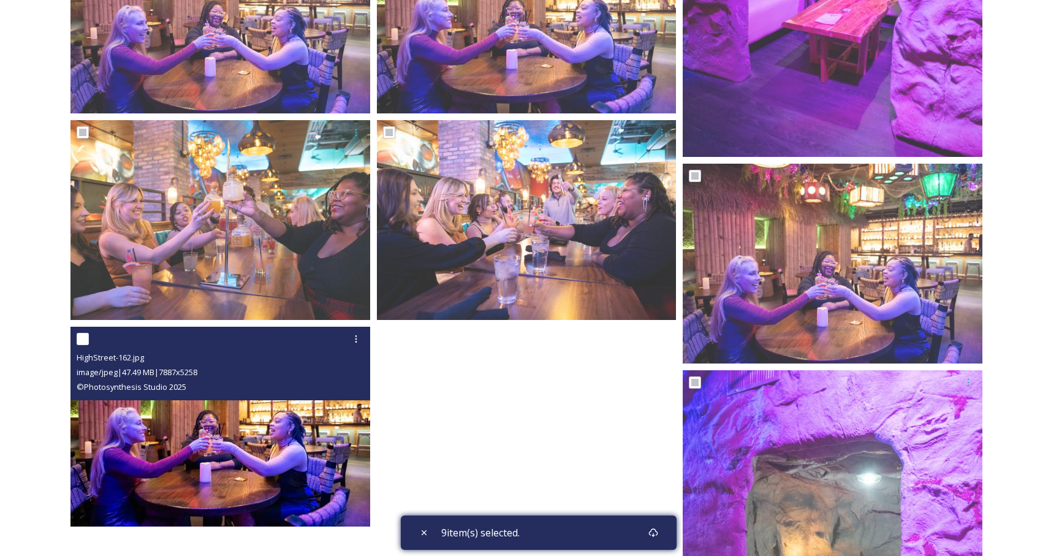
click at [95, 342] on div at bounding box center [222, 339] width 290 height 22
click at [81, 341] on input "checkbox" at bounding box center [83, 339] width 12 height 12
checkbox input "true"
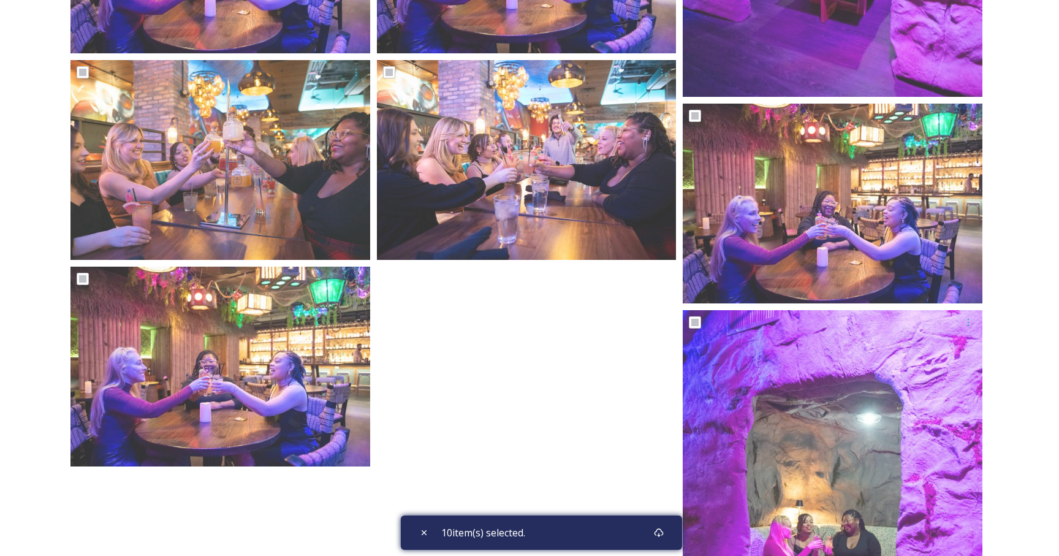
scroll to position [581, 0]
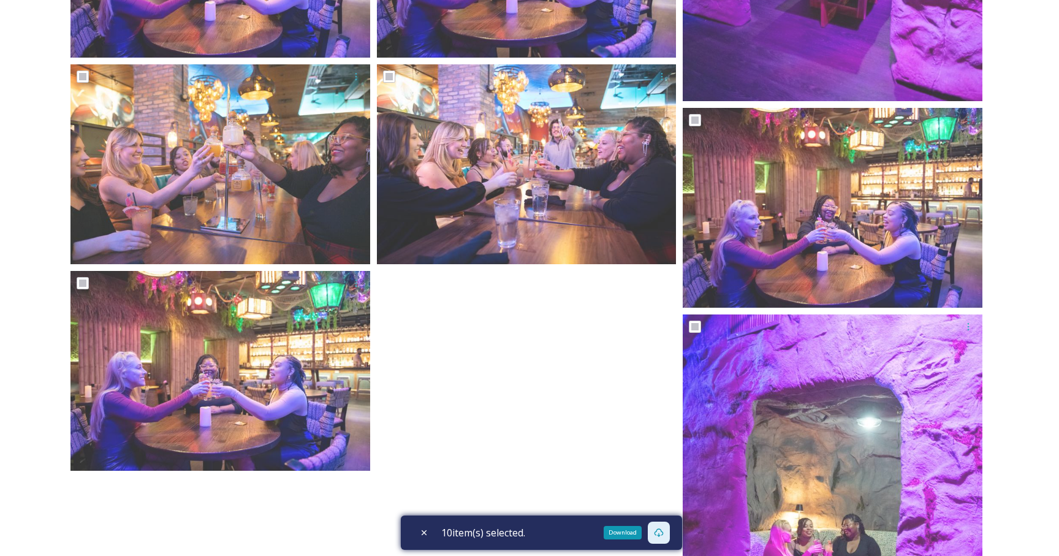
click at [659, 539] on div "Download" at bounding box center [659, 533] width 22 height 22
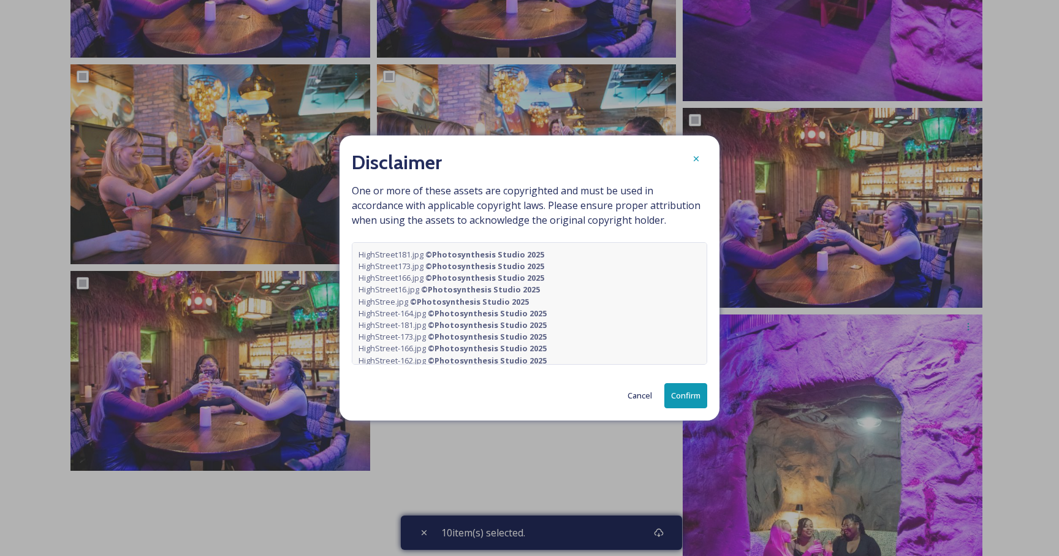
scroll to position [9, 0]
click at [700, 395] on button "Confirm" at bounding box center [685, 395] width 43 height 25
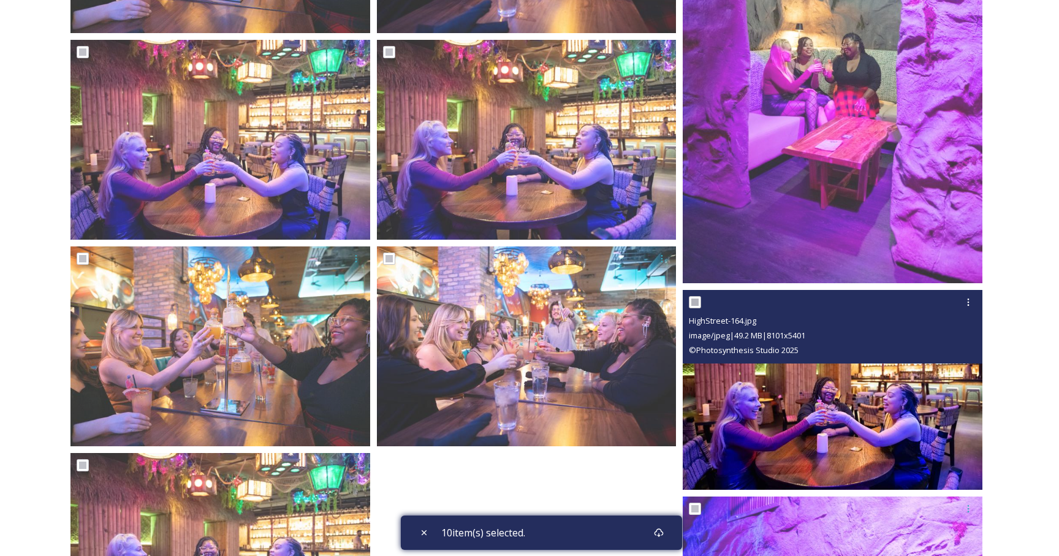
scroll to position [0, 0]
